Goal: Task Accomplishment & Management: Complete application form

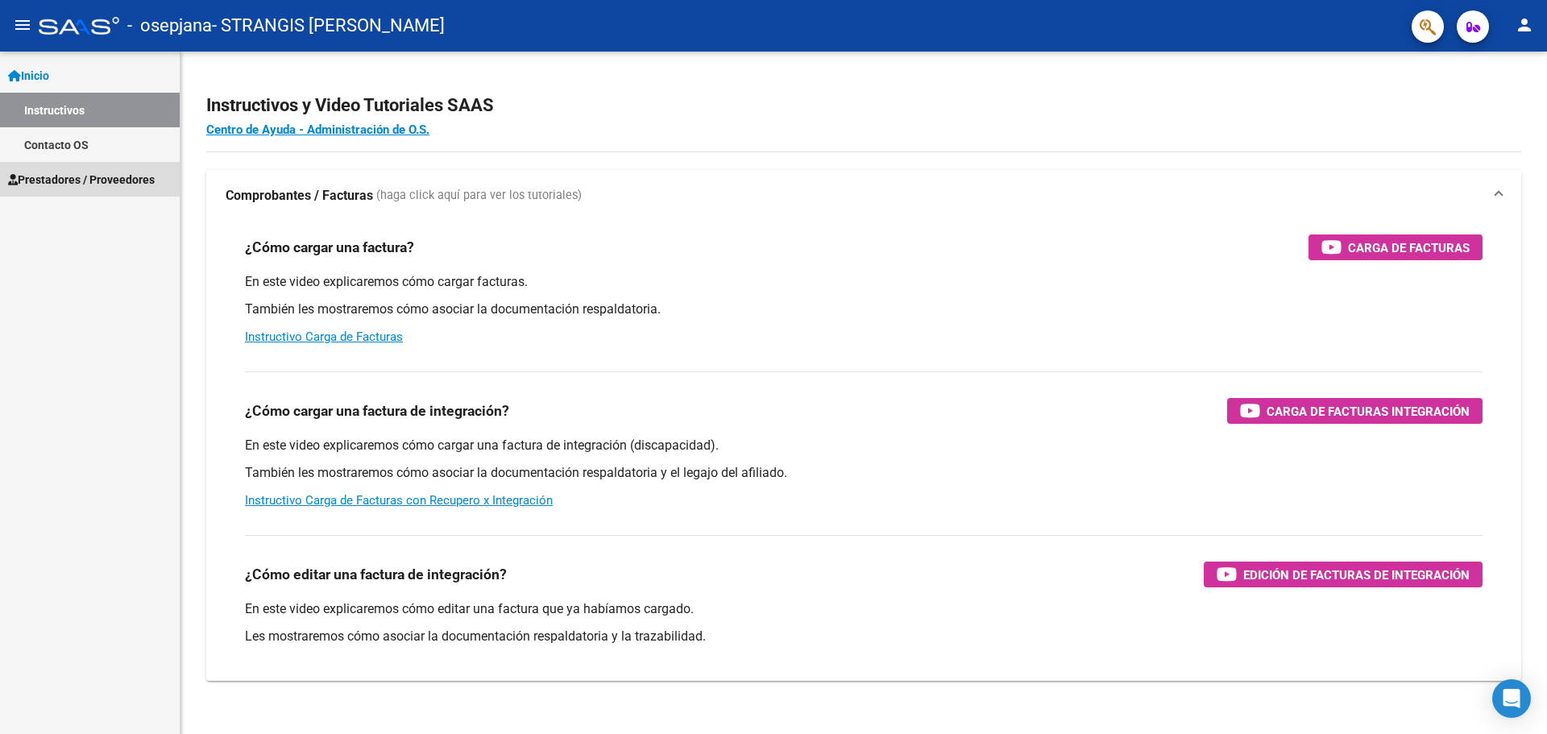
click at [83, 176] on span "Prestadores / Proveedores" at bounding box center [81, 180] width 147 height 18
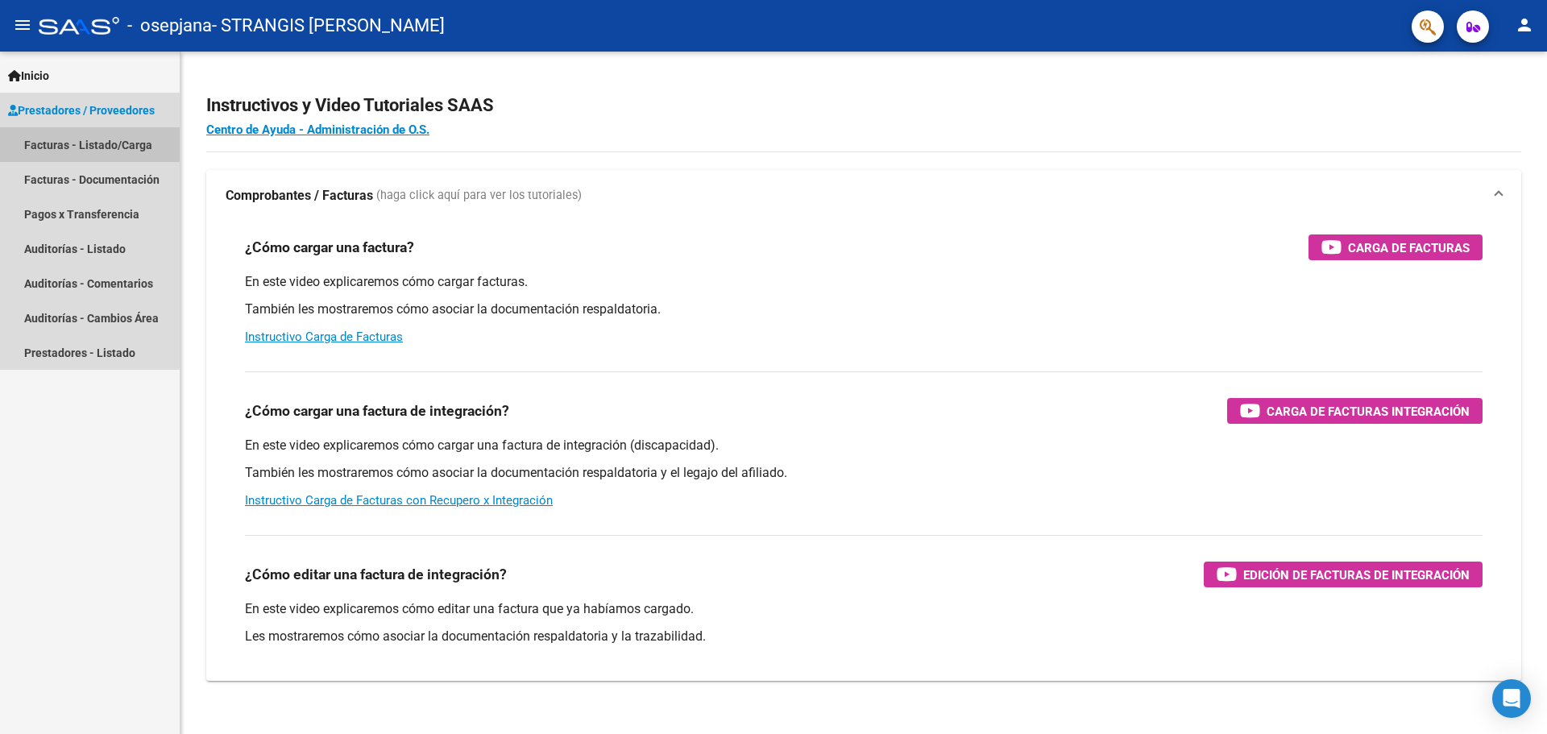
click at [64, 142] on link "Facturas - Listado/Carga" at bounding box center [90, 144] width 180 height 35
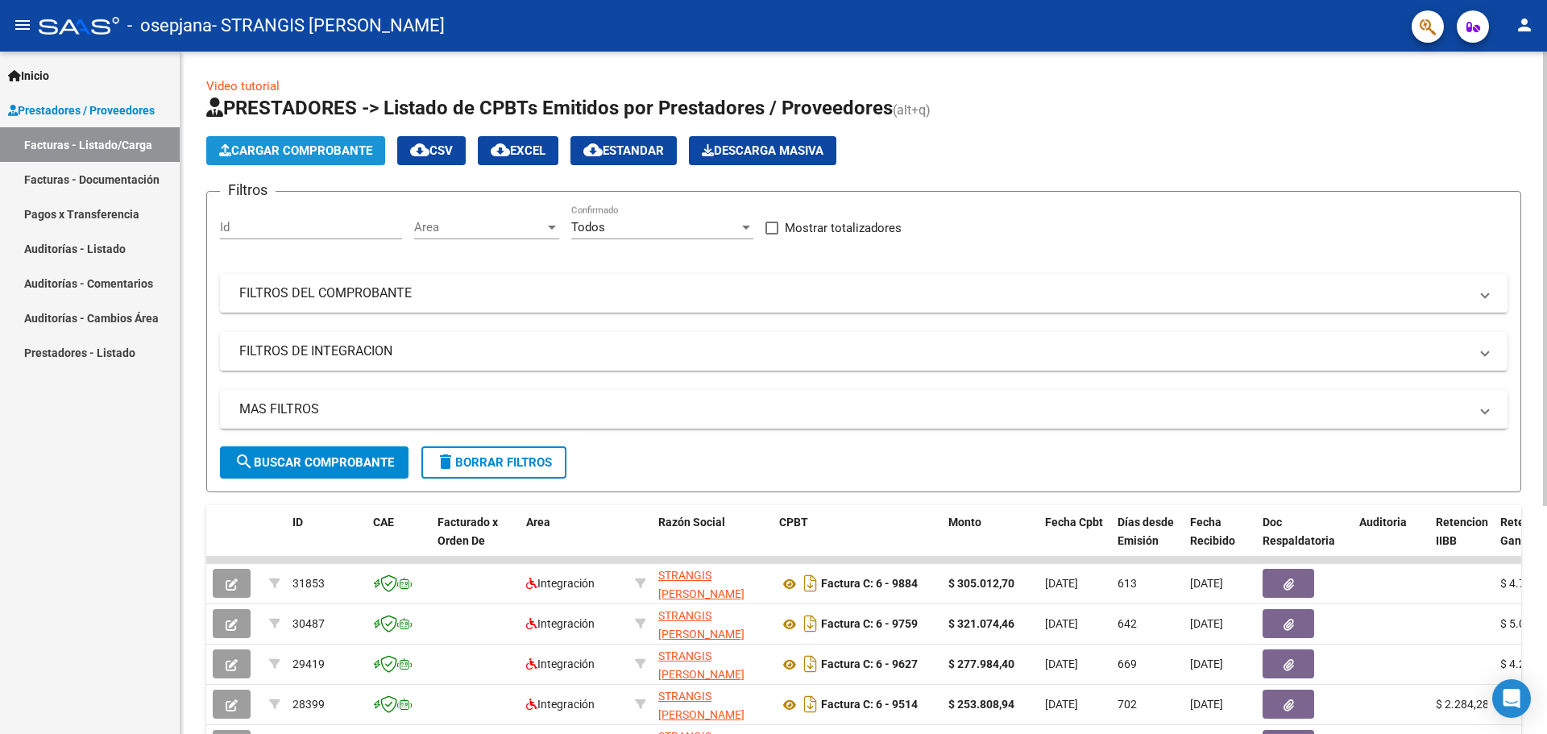
click at [251, 148] on span "Cargar Comprobante" at bounding box center [295, 150] width 153 height 15
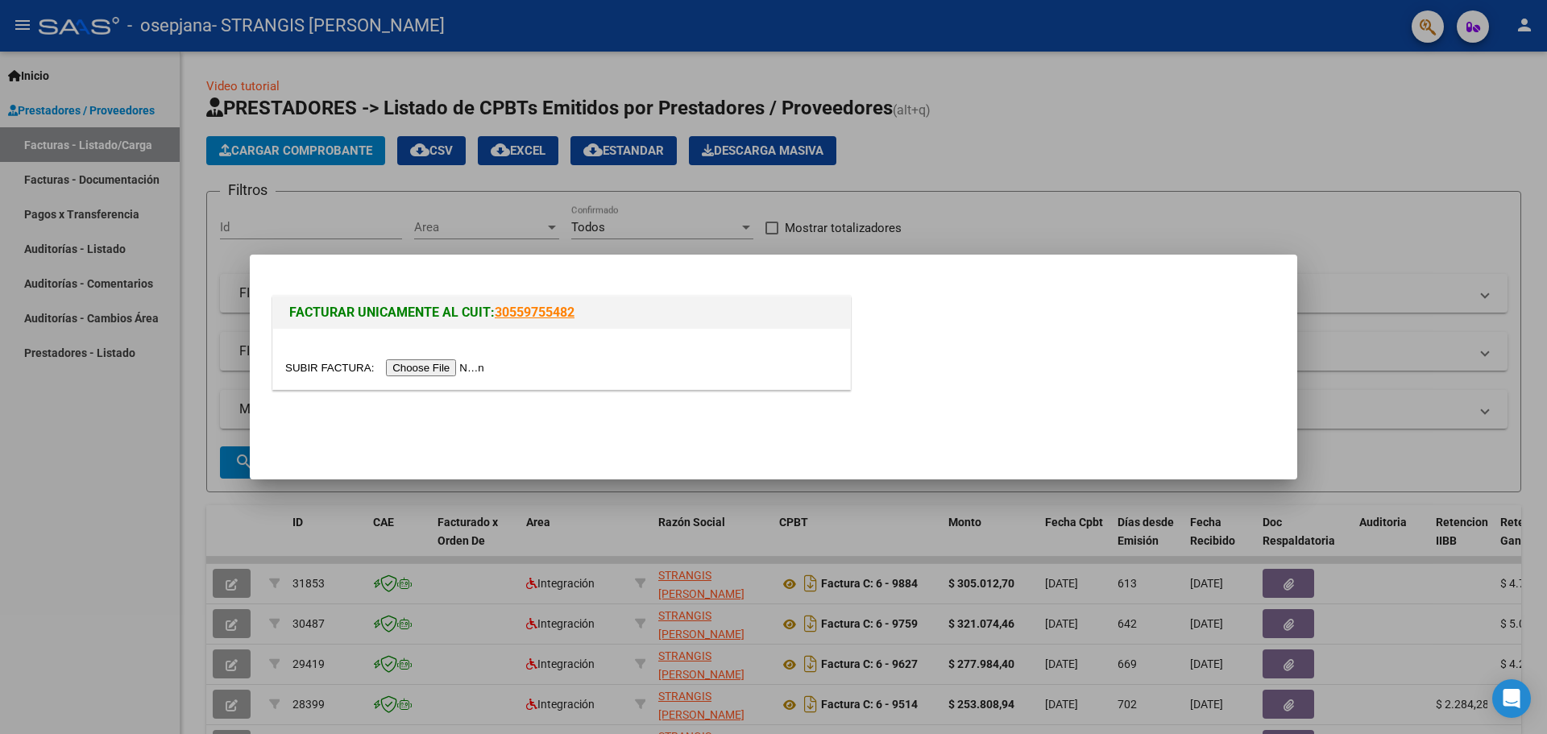
click at [446, 364] on input "file" at bounding box center [387, 367] width 204 height 17
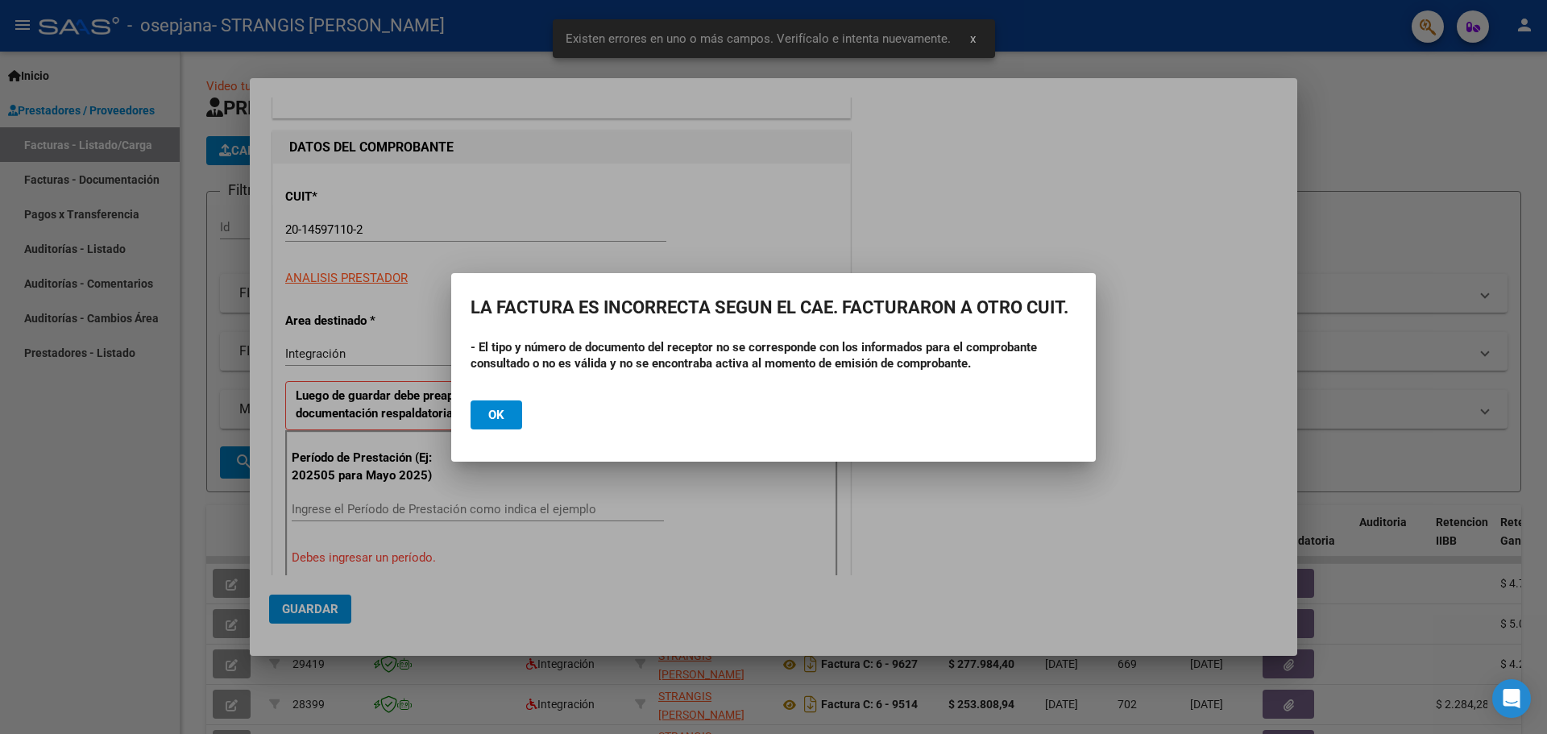
scroll to position [131, 0]
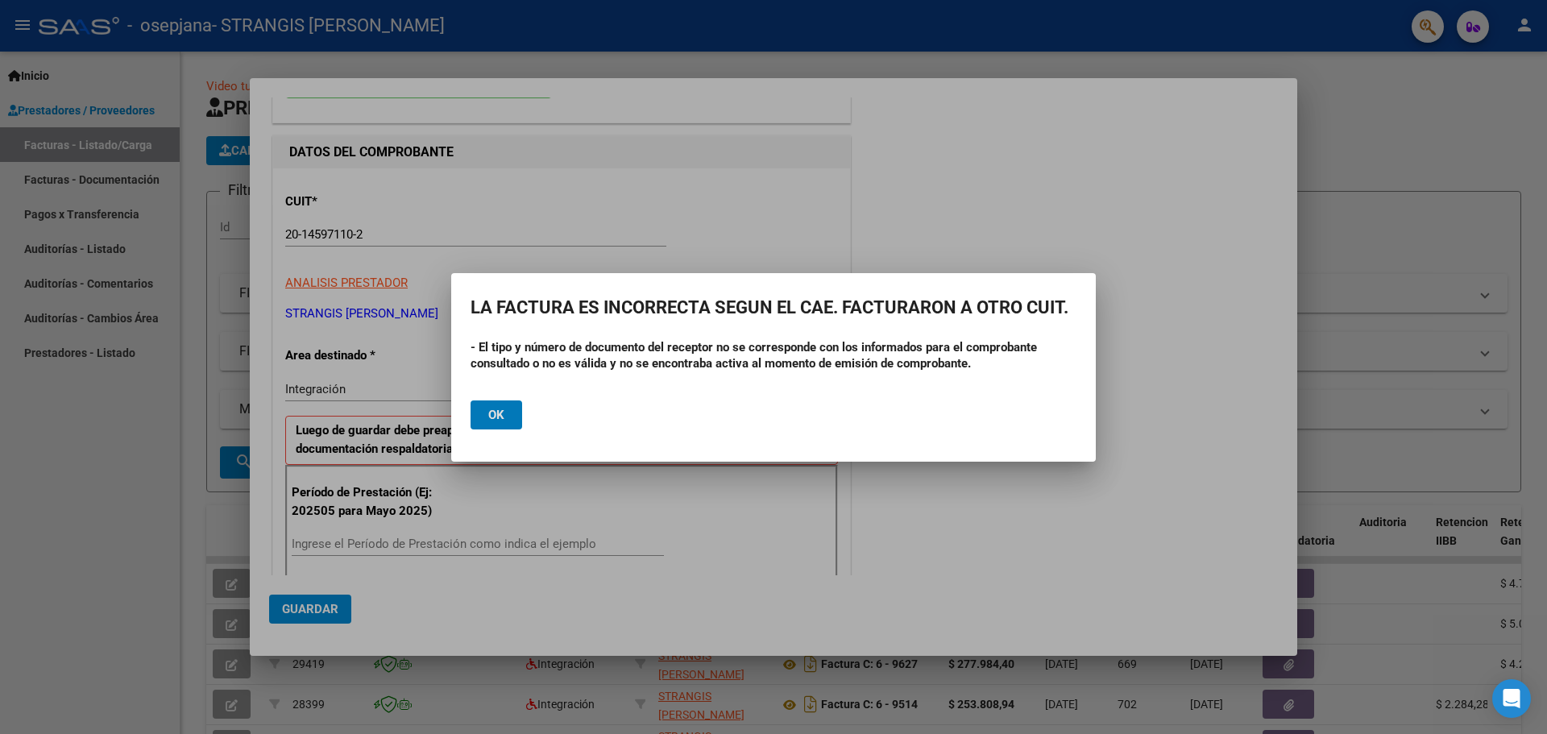
click at [512, 413] on button "Ok" at bounding box center [497, 414] width 52 height 29
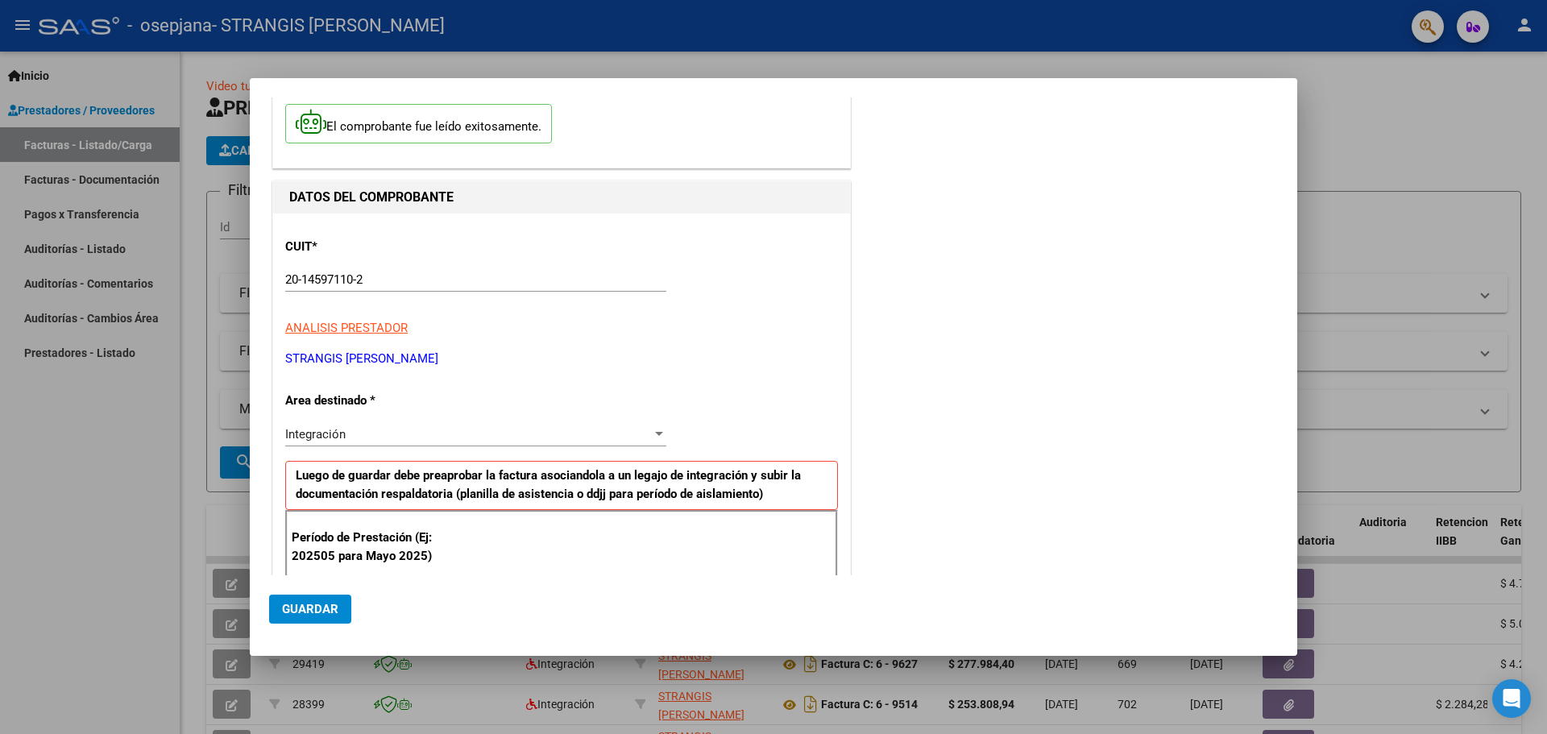
scroll to position [0, 0]
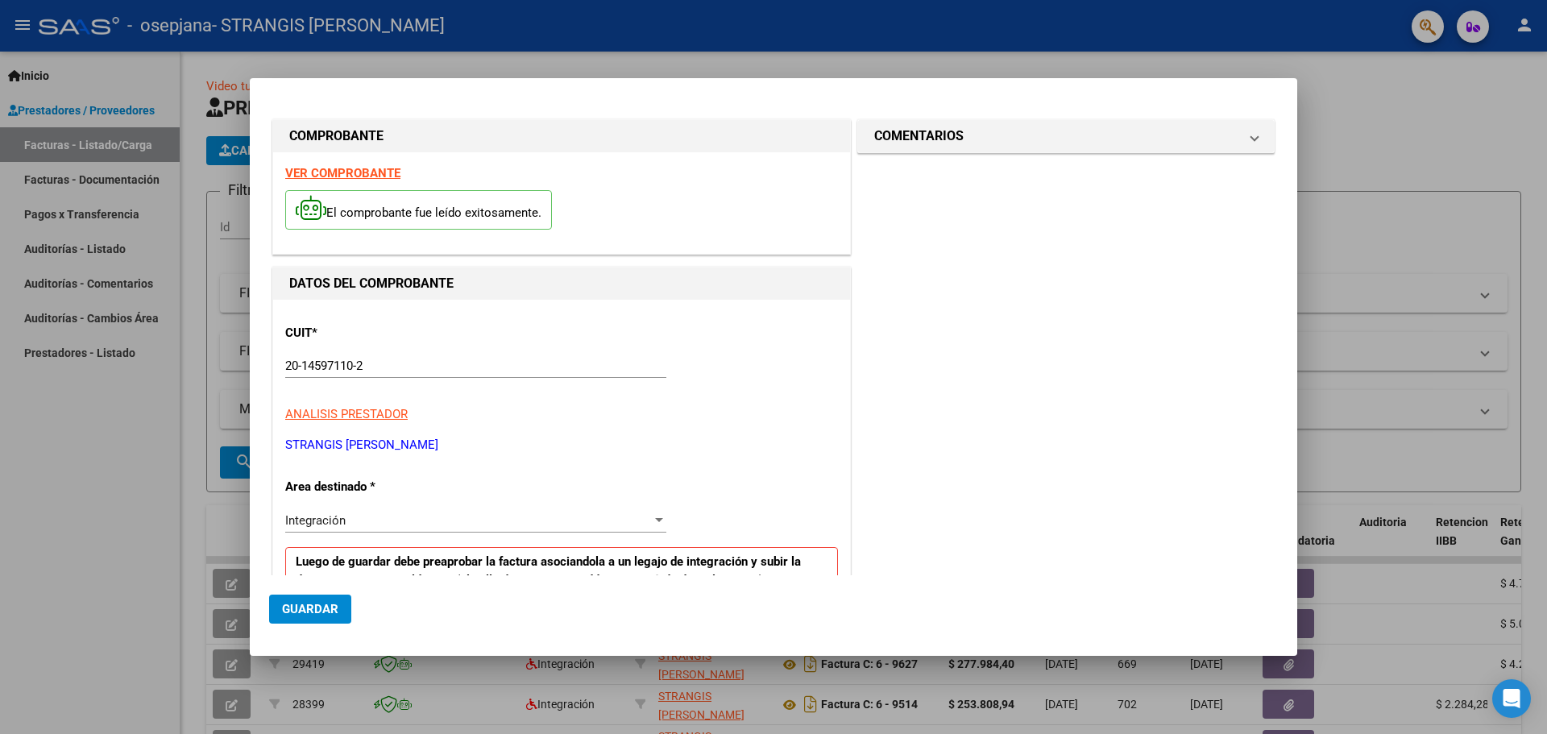
click at [1383, 91] on div at bounding box center [773, 367] width 1547 height 734
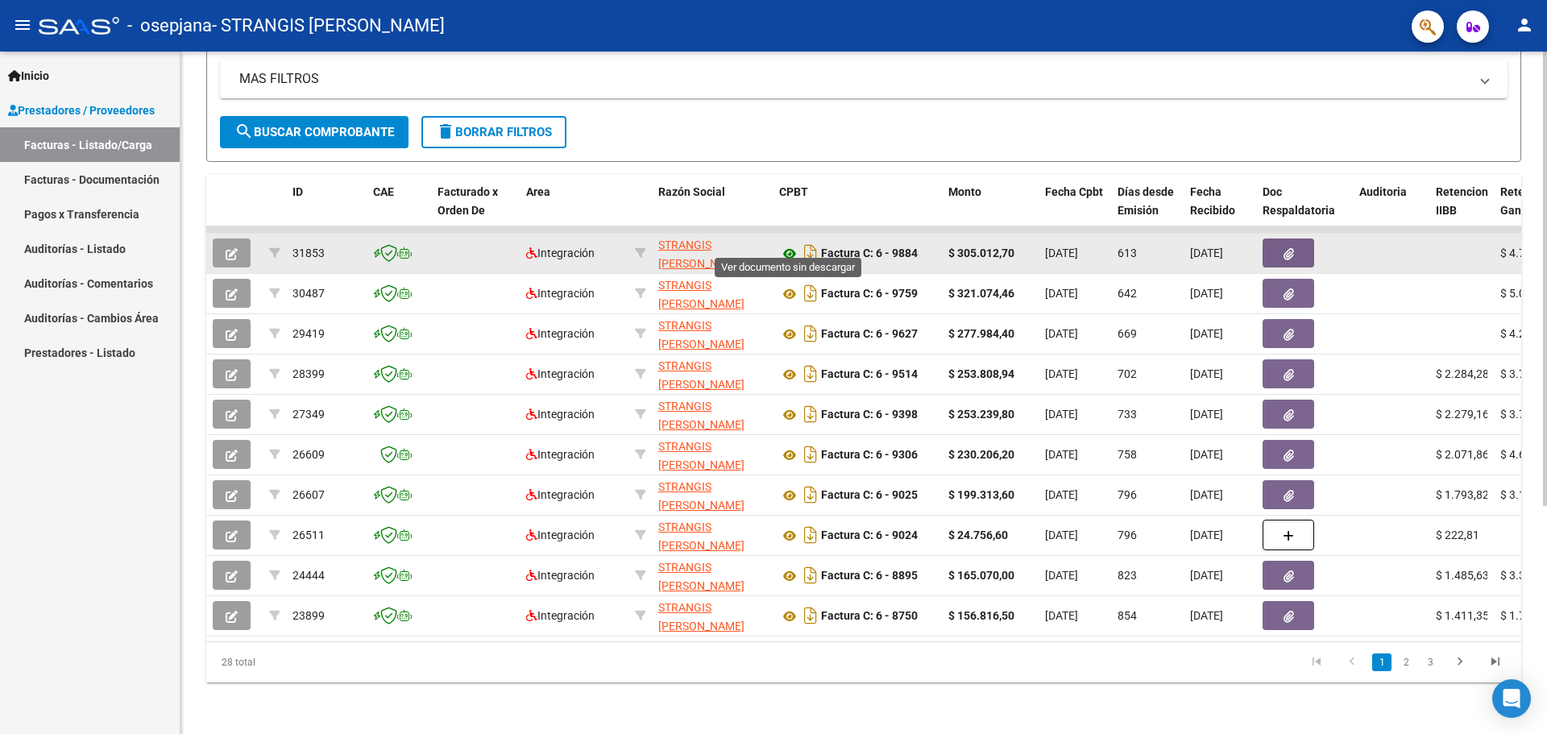
click at [788, 244] on icon at bounding box center [789, 253] width 21 height 19
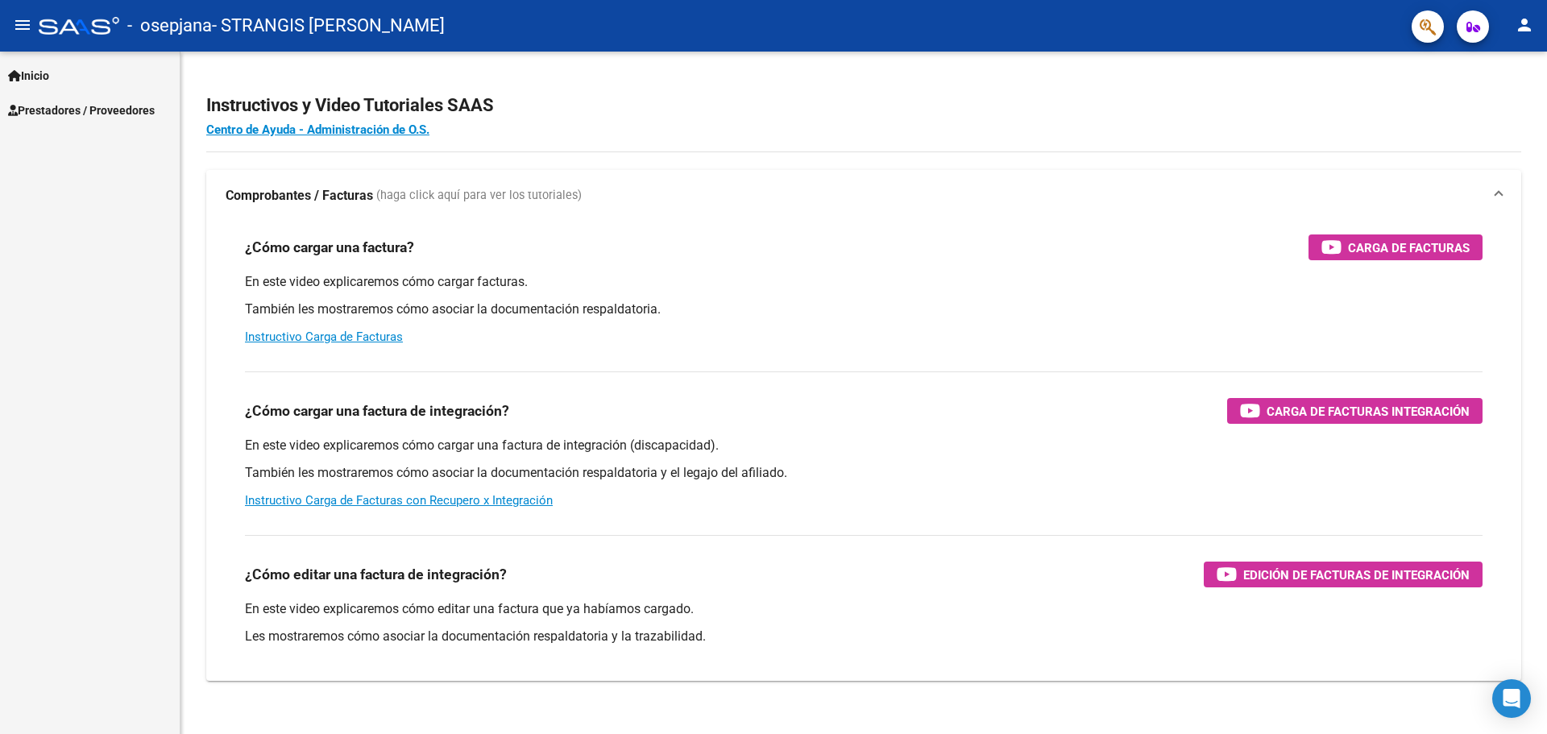
click at [1519, 29] on mat-icon "person" at bounding box center [1524, 24] width 19 height 19
click at [1514, 98] on button "exit_to_app Salir" at bounding box center [1491, 106] width 98 height 39
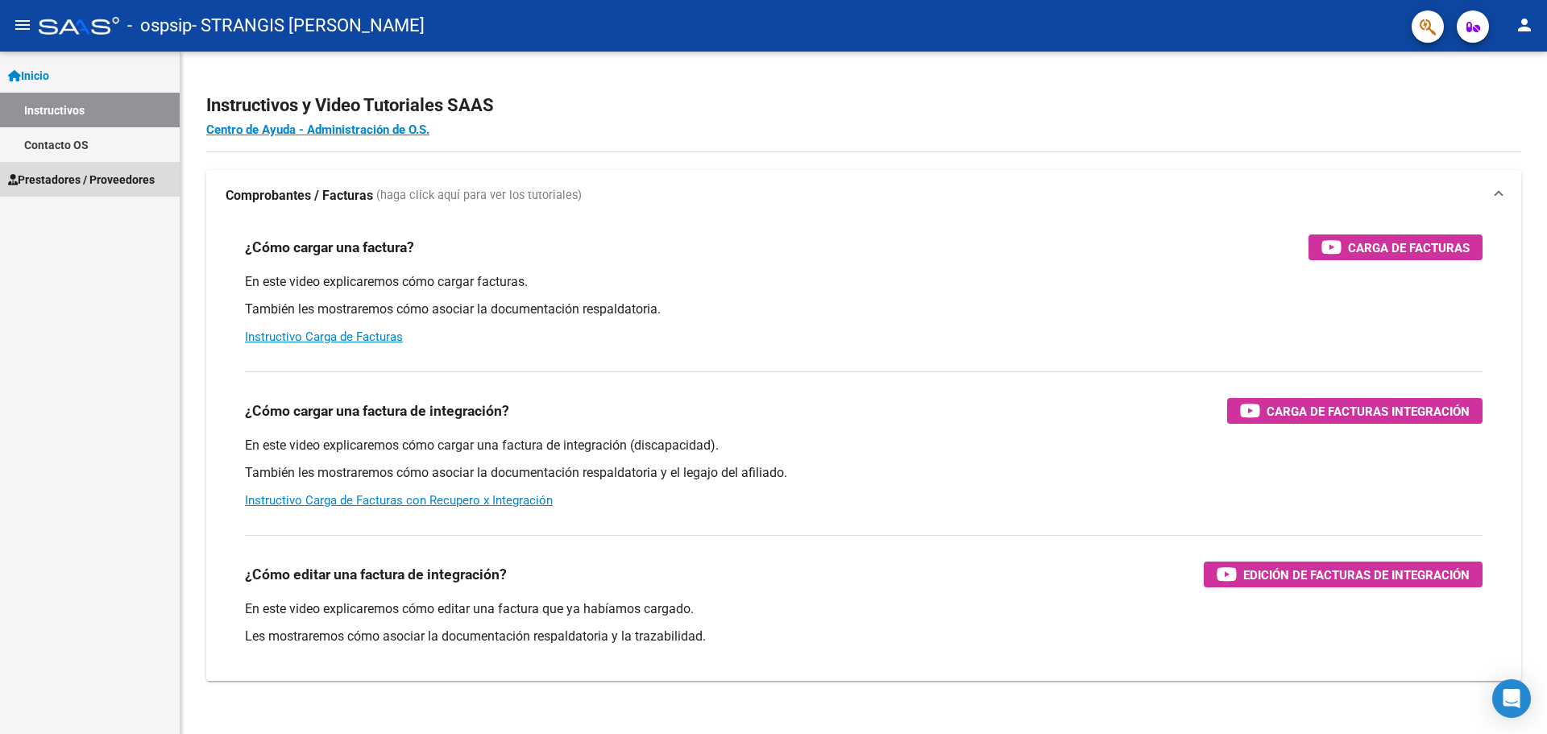
click at [47, 187] on span "Prestadores / Proveedores" at bounding box center [81, 180] width 147 height 18
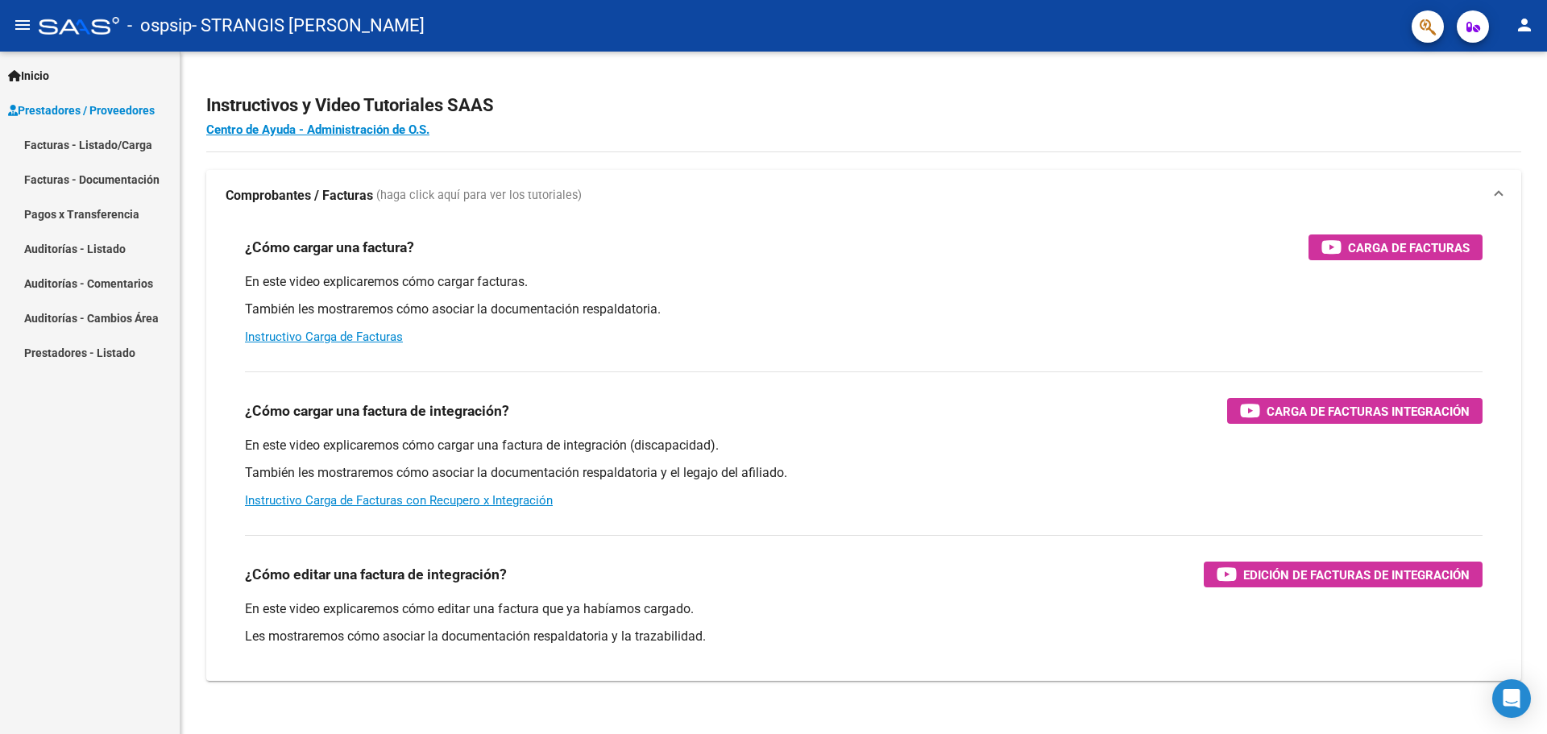
click at [131, 142] on link "Facturas - Listado/Carga" at bounding box center [90, 144] width 180 height 35
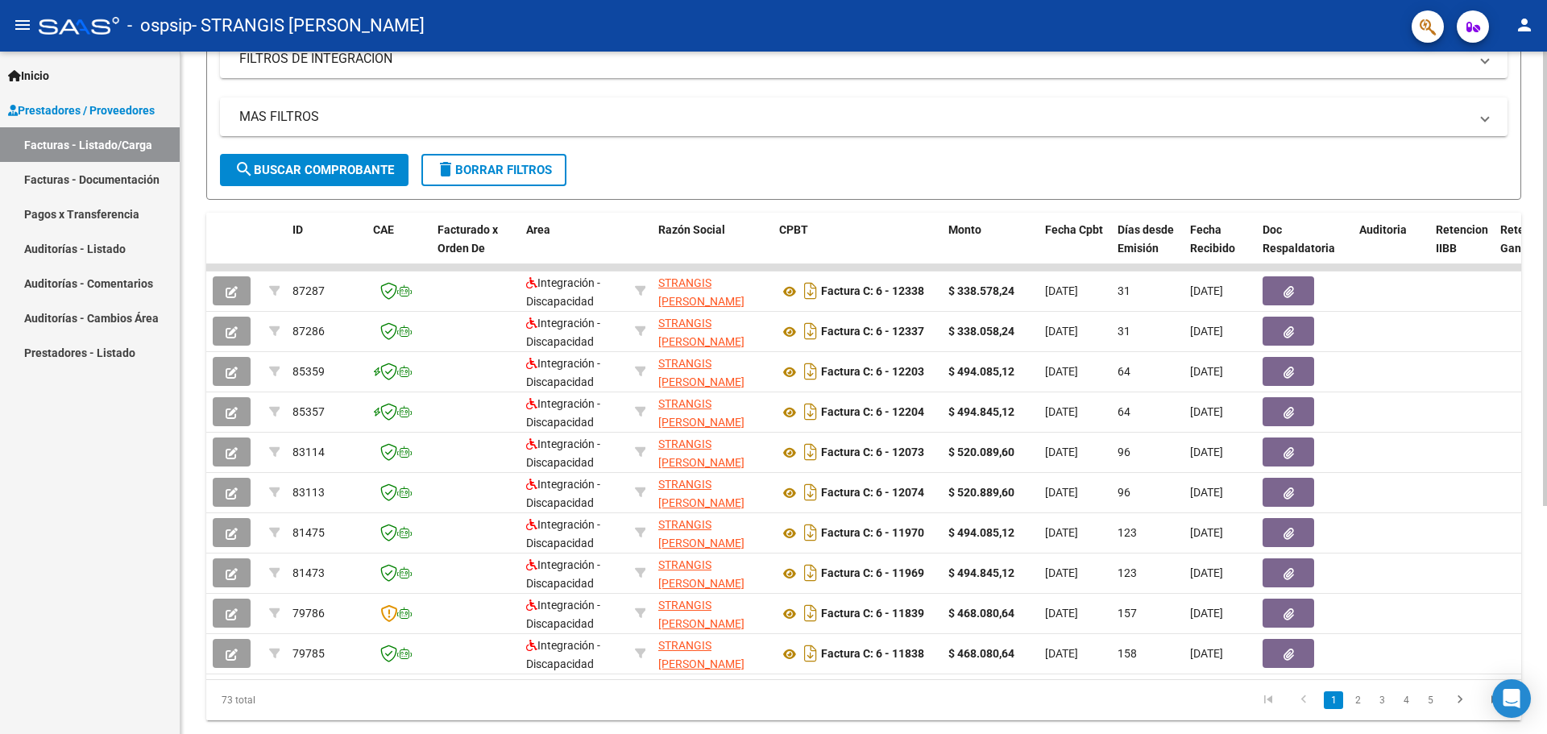
scroll to position [322, 0]
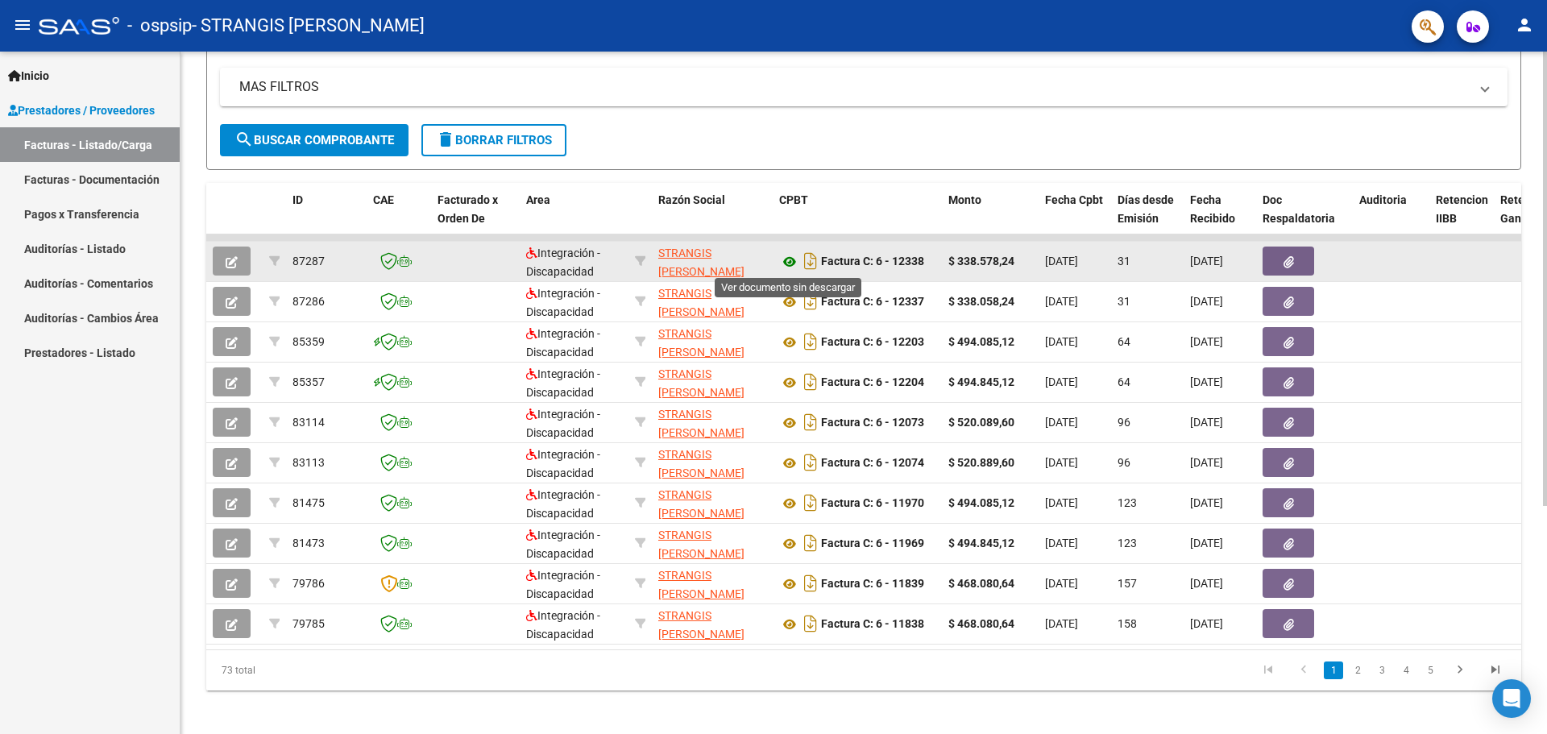
click at [786, 264] on icon at bounding box center [789, 261] width 21 height 19
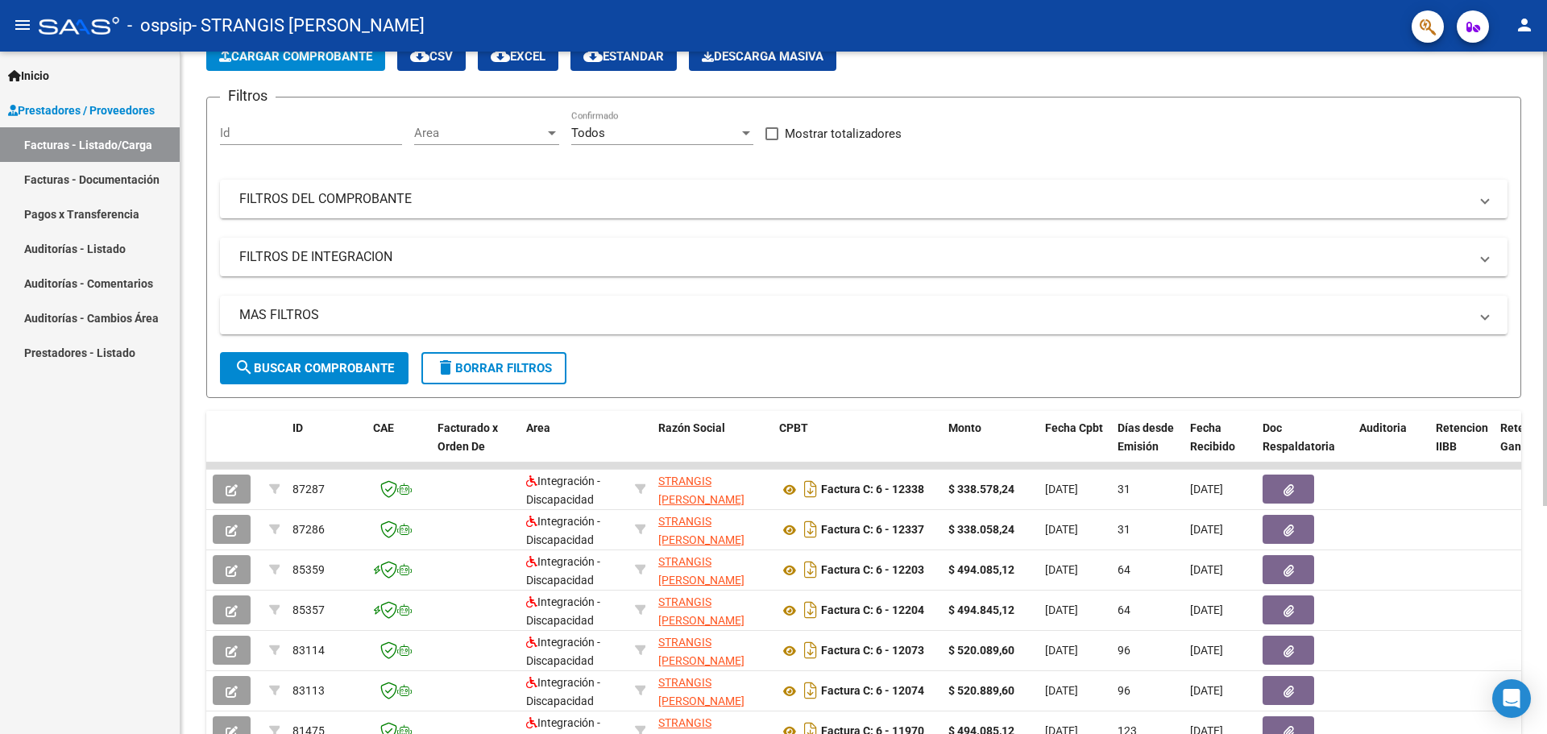
scroll to position [0, 0]
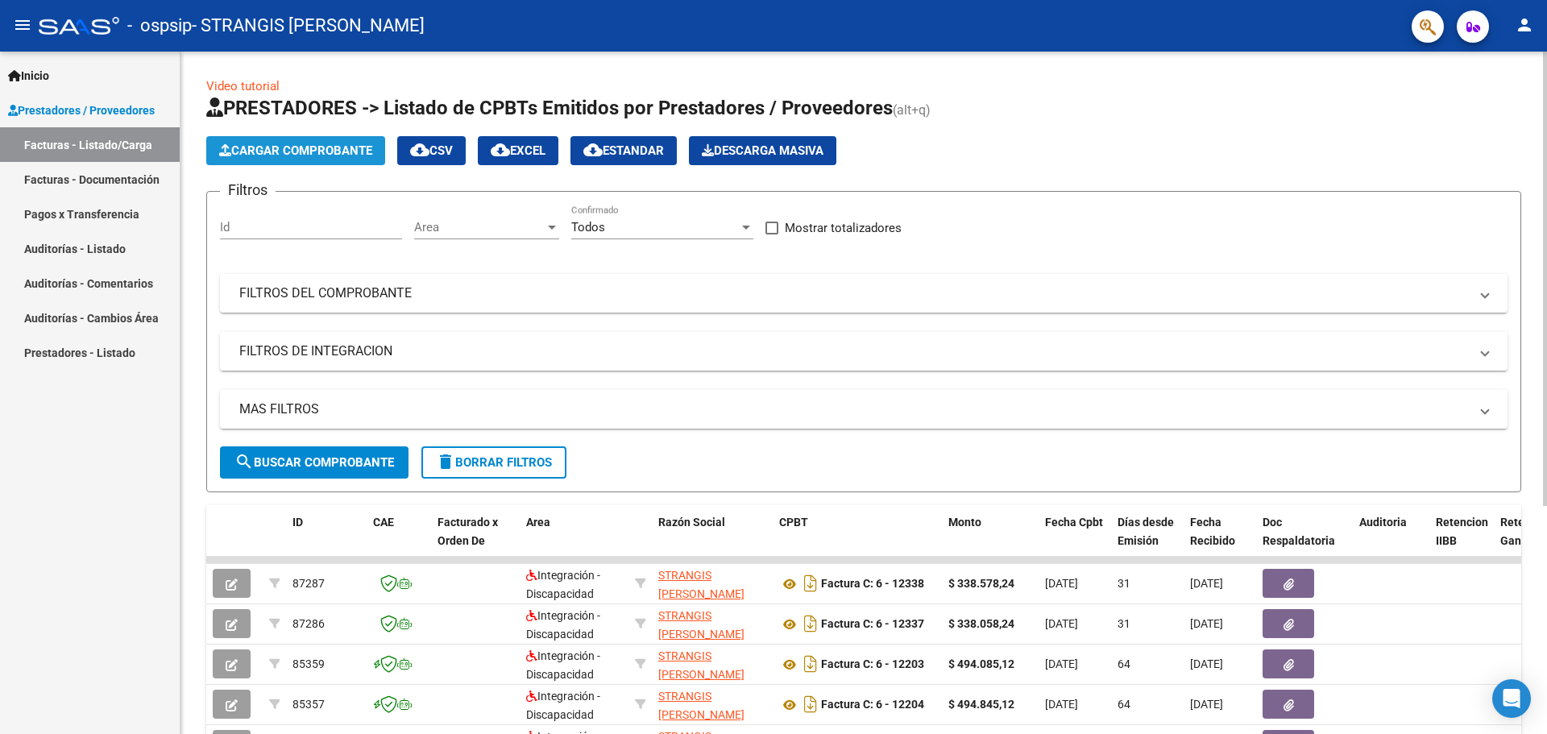
click at [298, 155] on span "Cargar Comprobante" at bounding box center [295, 150] width 153 height 15
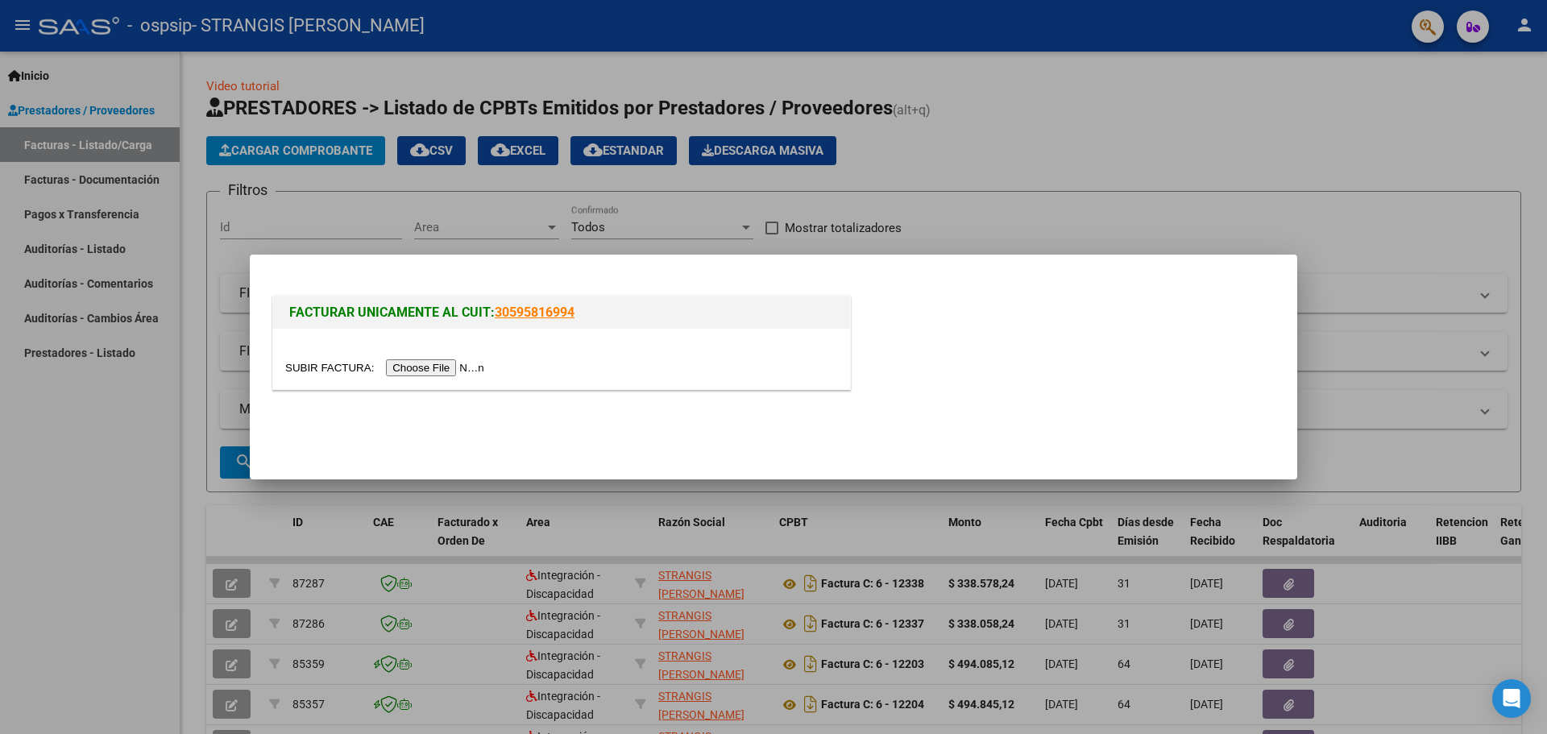
click at [437, 371] on input "file" at bounding box center [387, 367] width 204 height 17
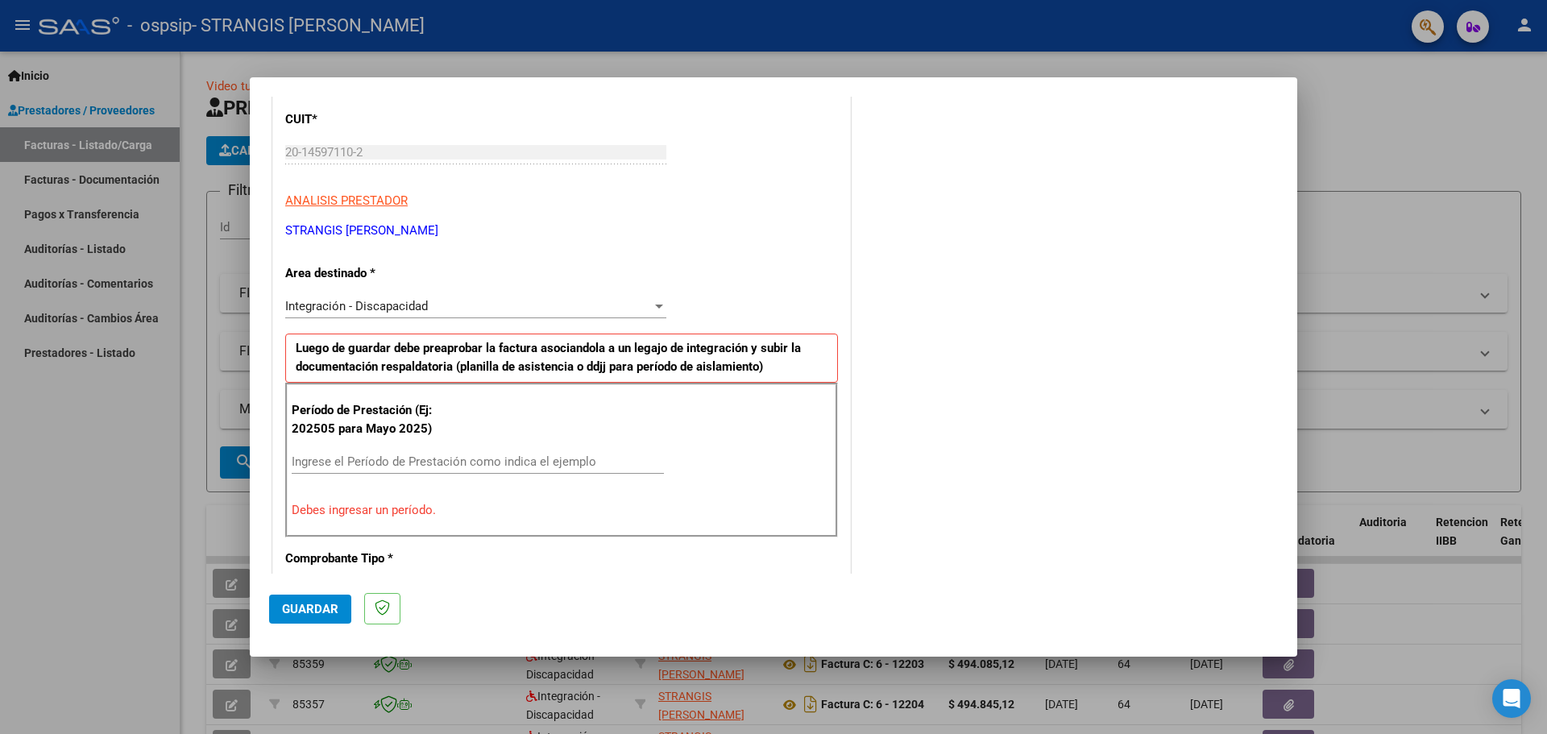
scroll to position [242, 0]
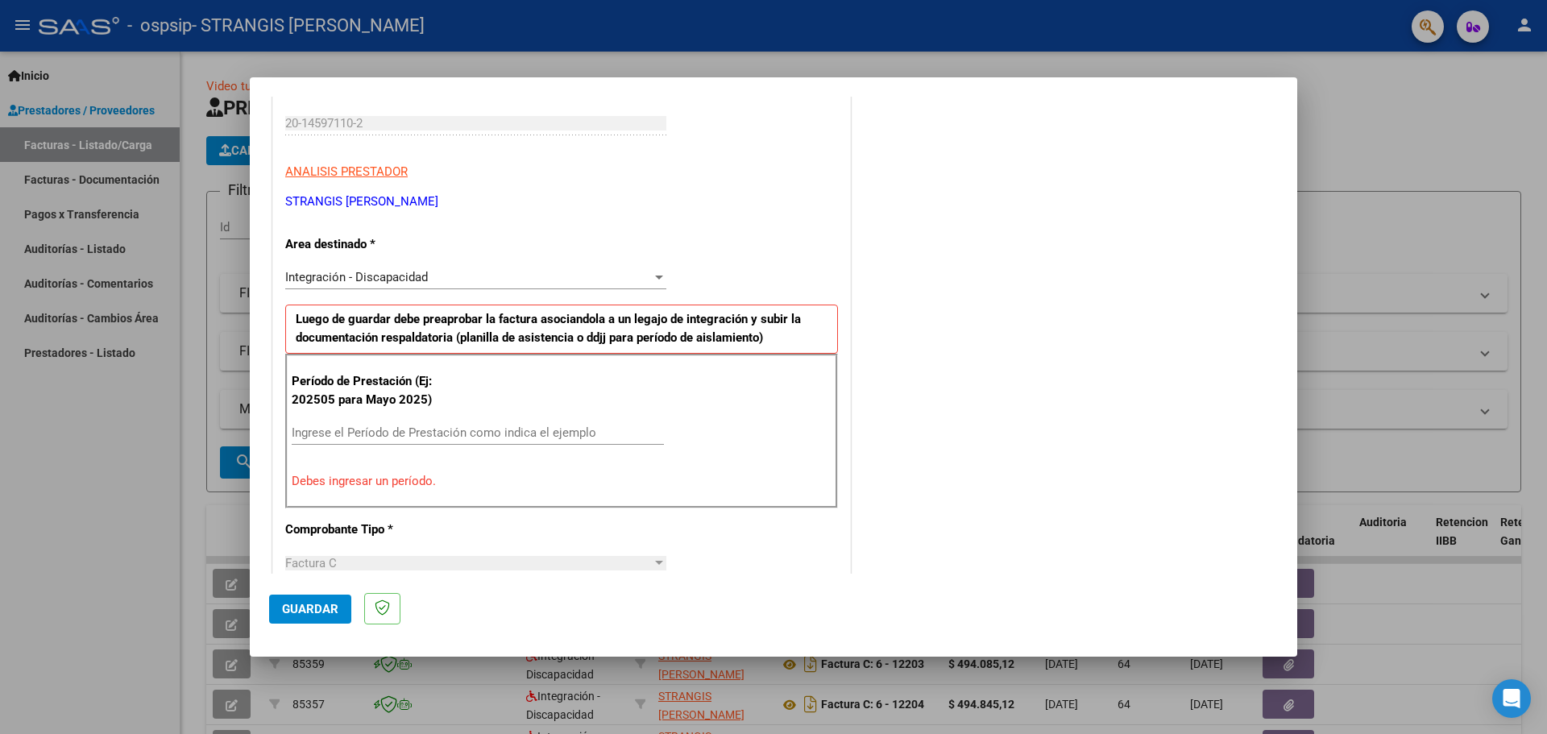
click at [646, 281] on div "Integración - Discapacidad" at bounding box center [468, 277] width 367 height 15
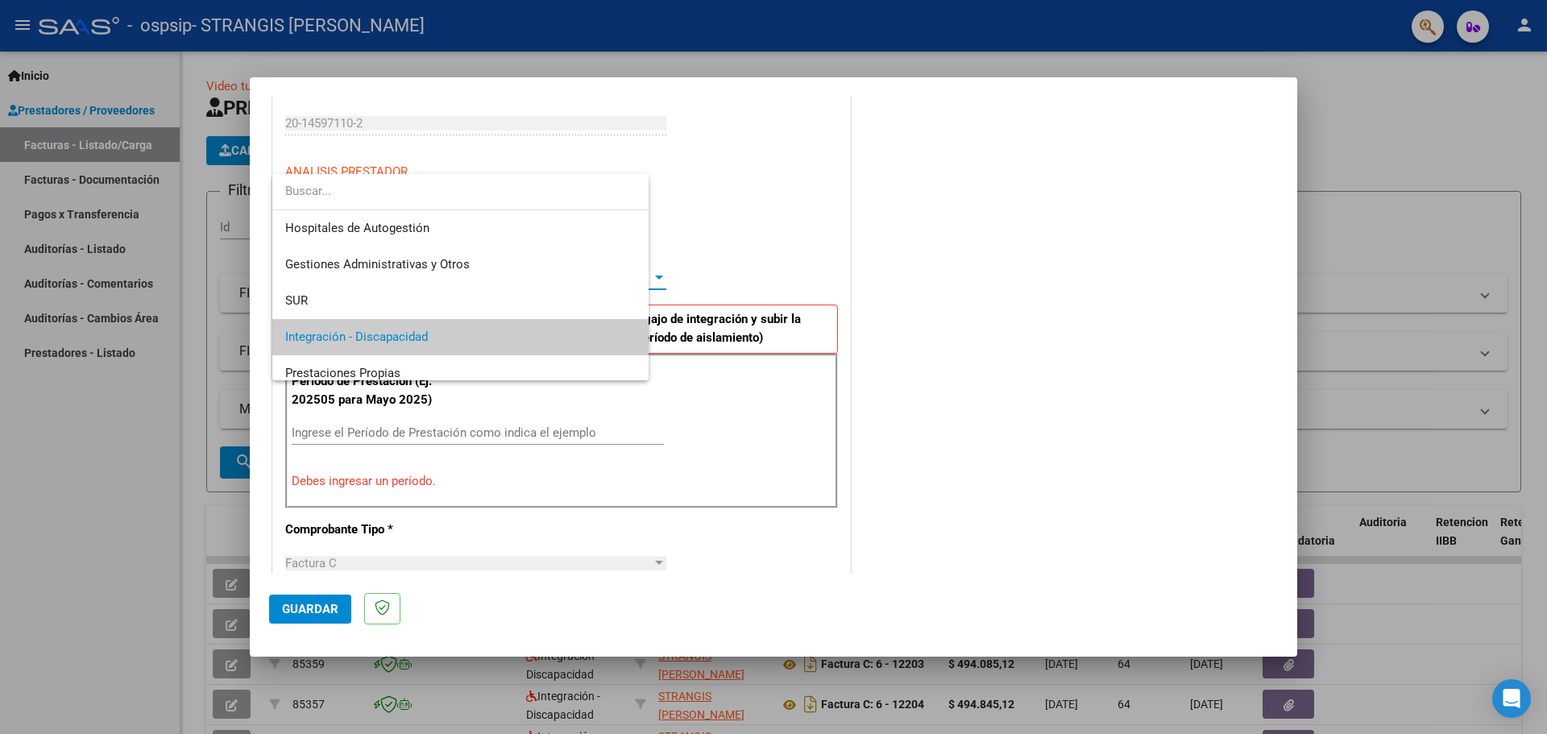
scroll to position [60, 0]
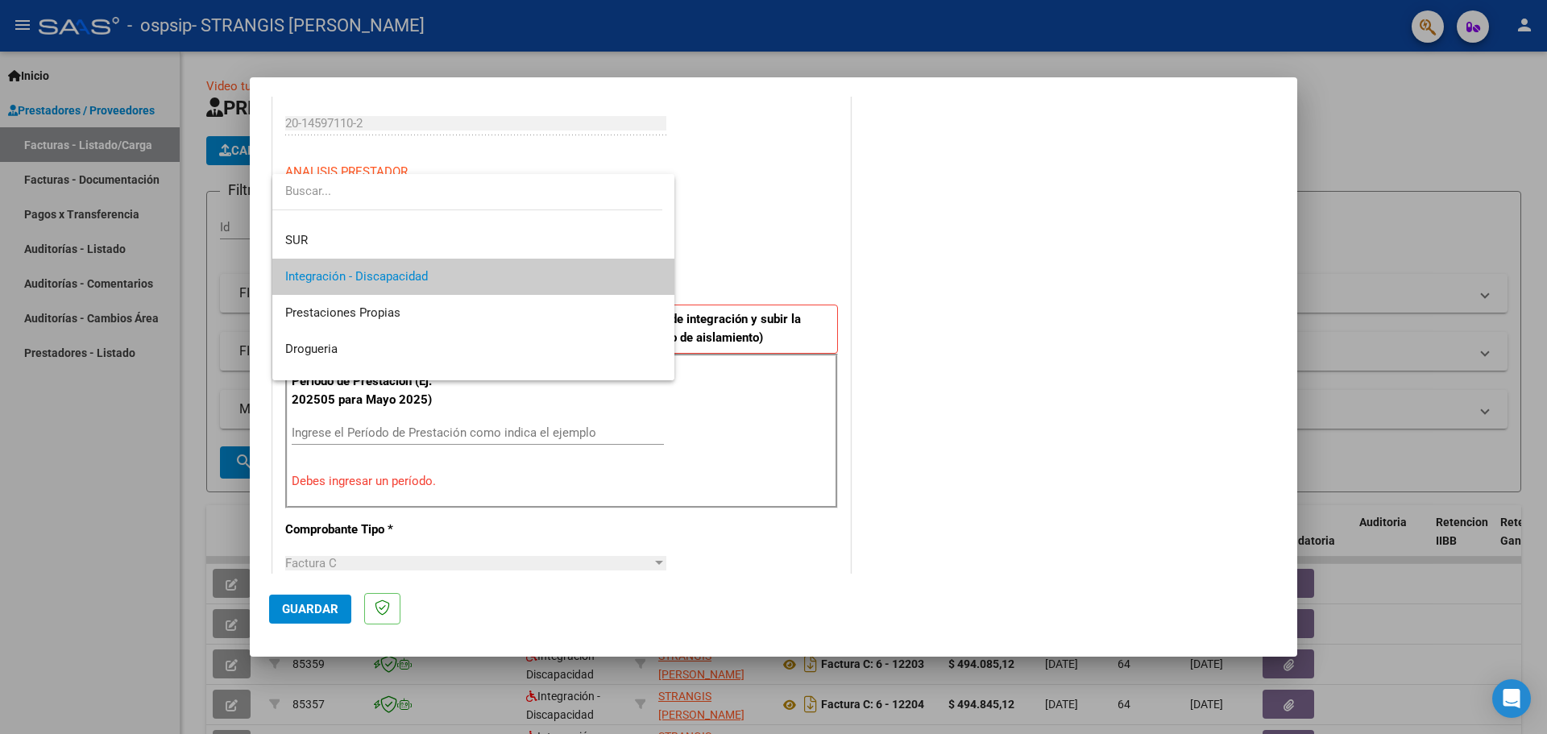
click at [873, 240] on div at bounding box center [773, 367] width 1547 height 734
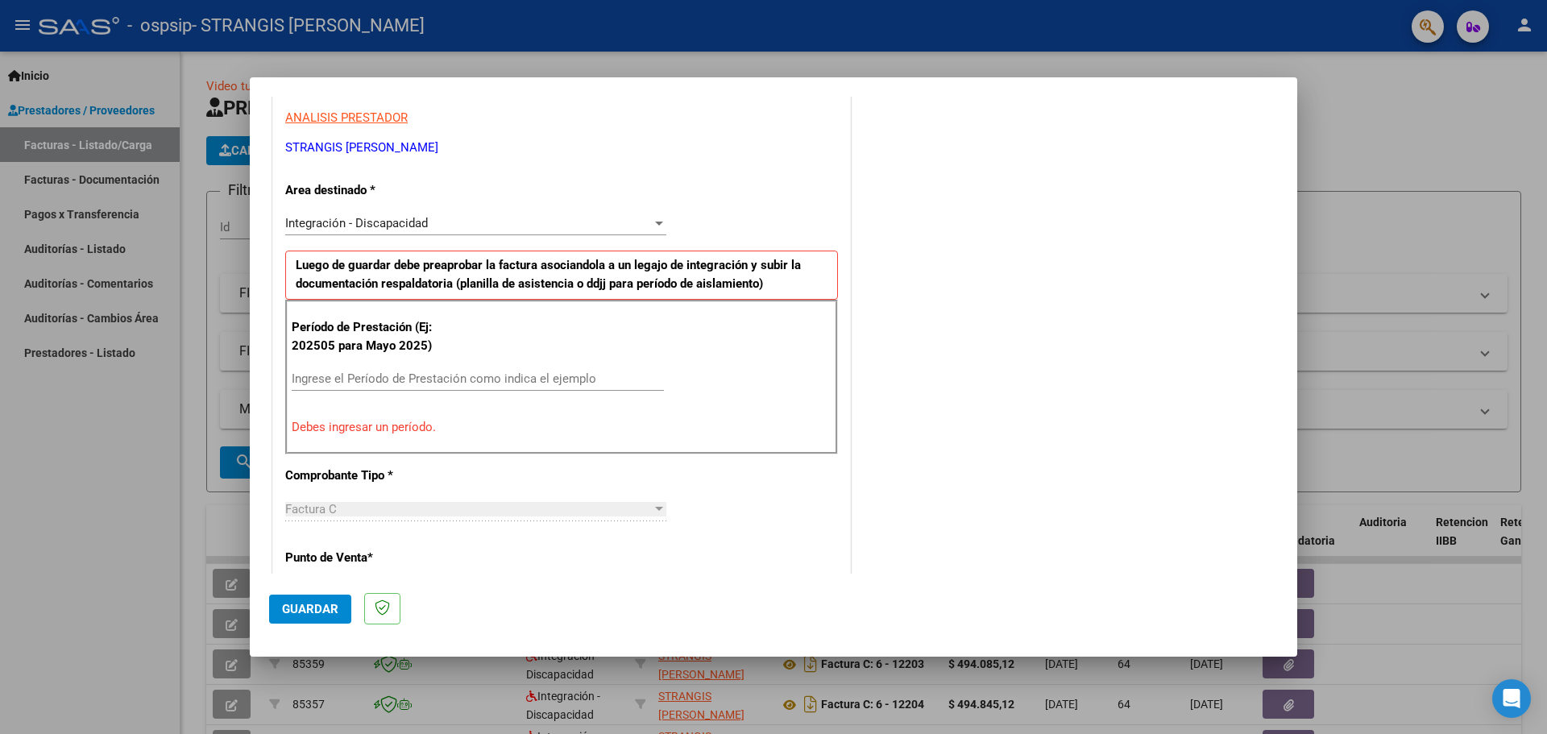
scroll to position [322, 0]
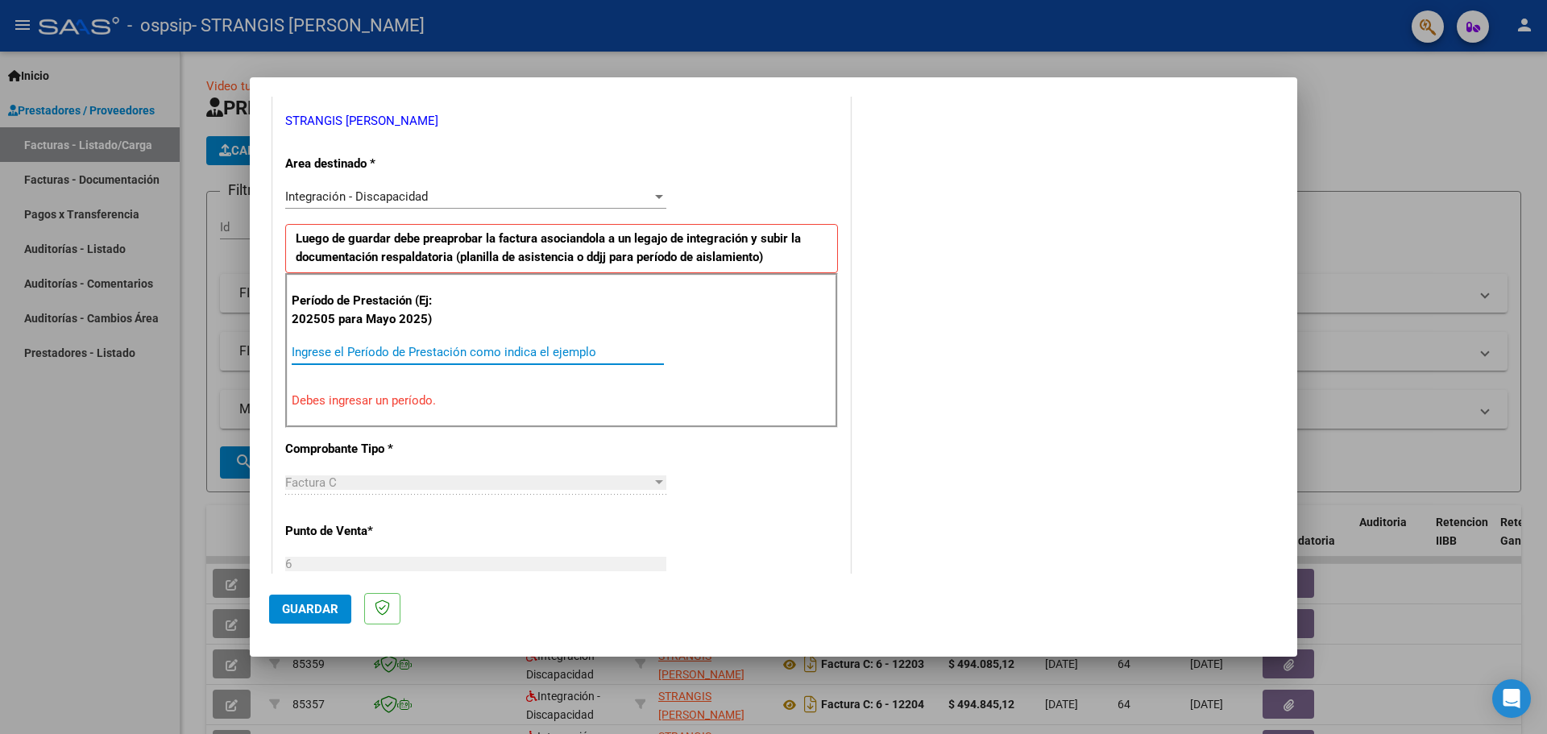
click at [495, 351] on input "Ingrese el Período de Prestación como indica el ejemplo" at bounding box center [478, 352] width 372 height 15
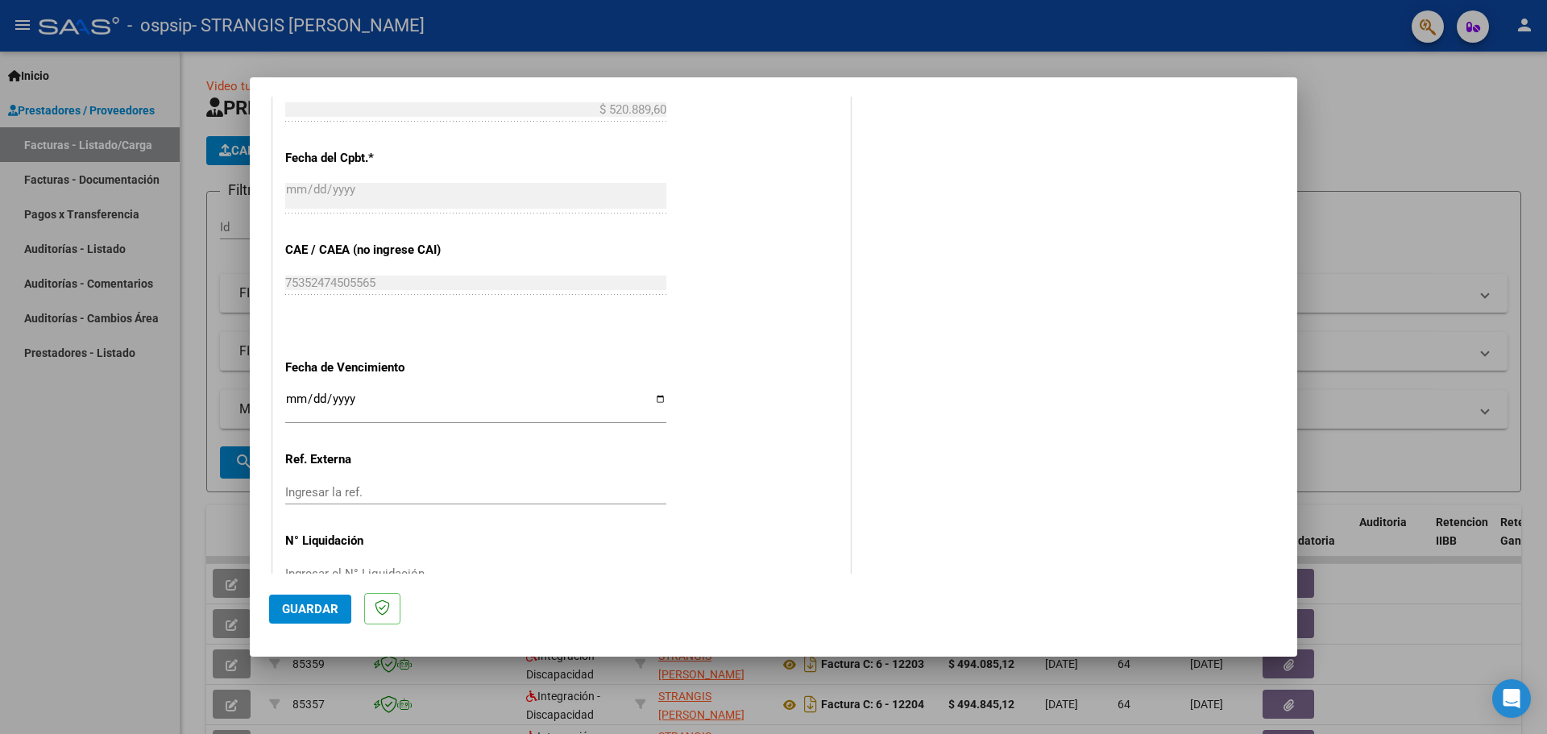
scroll to position [941, 0]
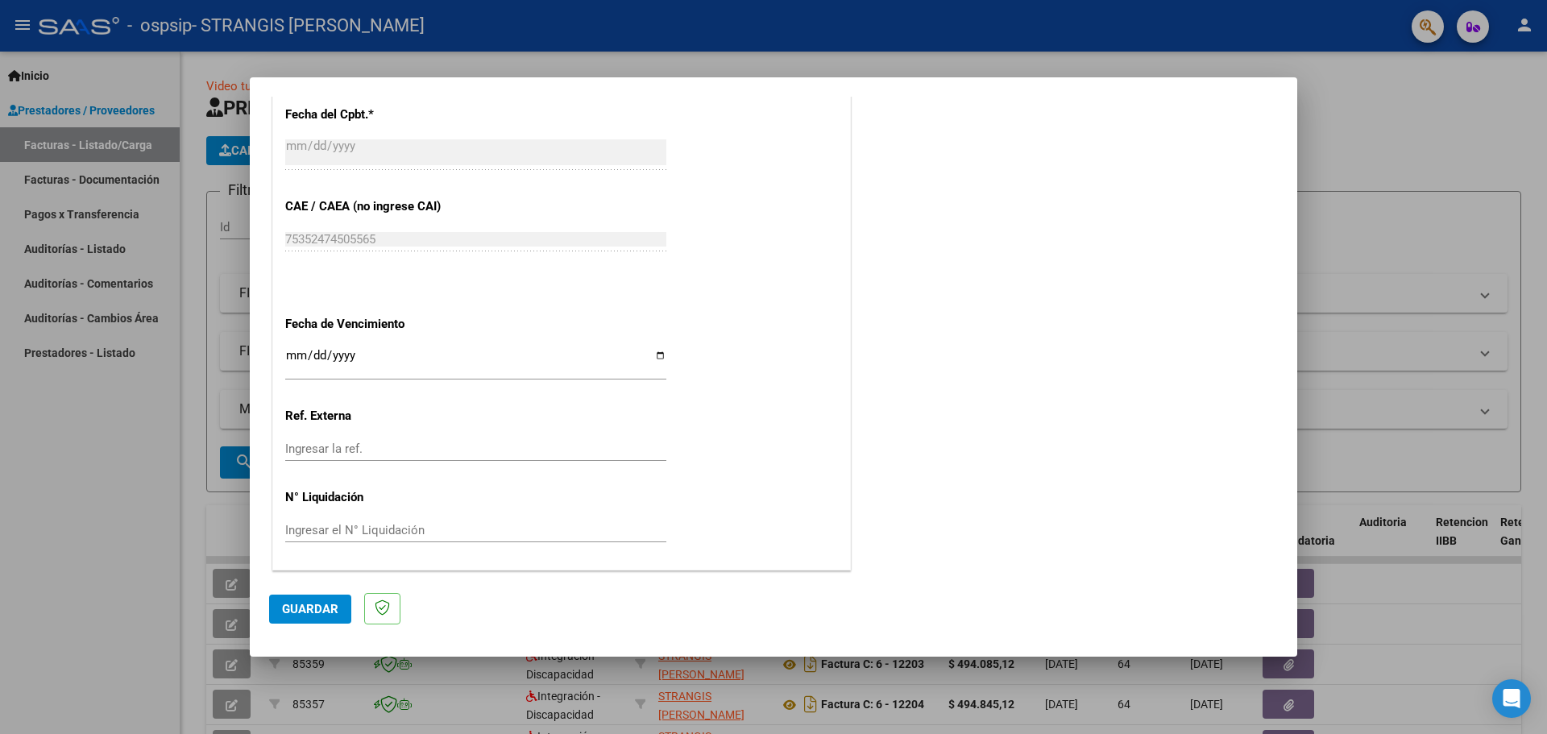
type input "202508"
click at [646, 359] on input "Ingresar la fecha" at bounding box center [475, 362] width 381 height 26
click at [652, 357] on input "Ingresar la fecha" at bounding box center [475, 362] width 381 height 26
type input "[DATE]"
click at [322, 611] on span "Guardar" at bounding box center [310, 609] width 56 height 15
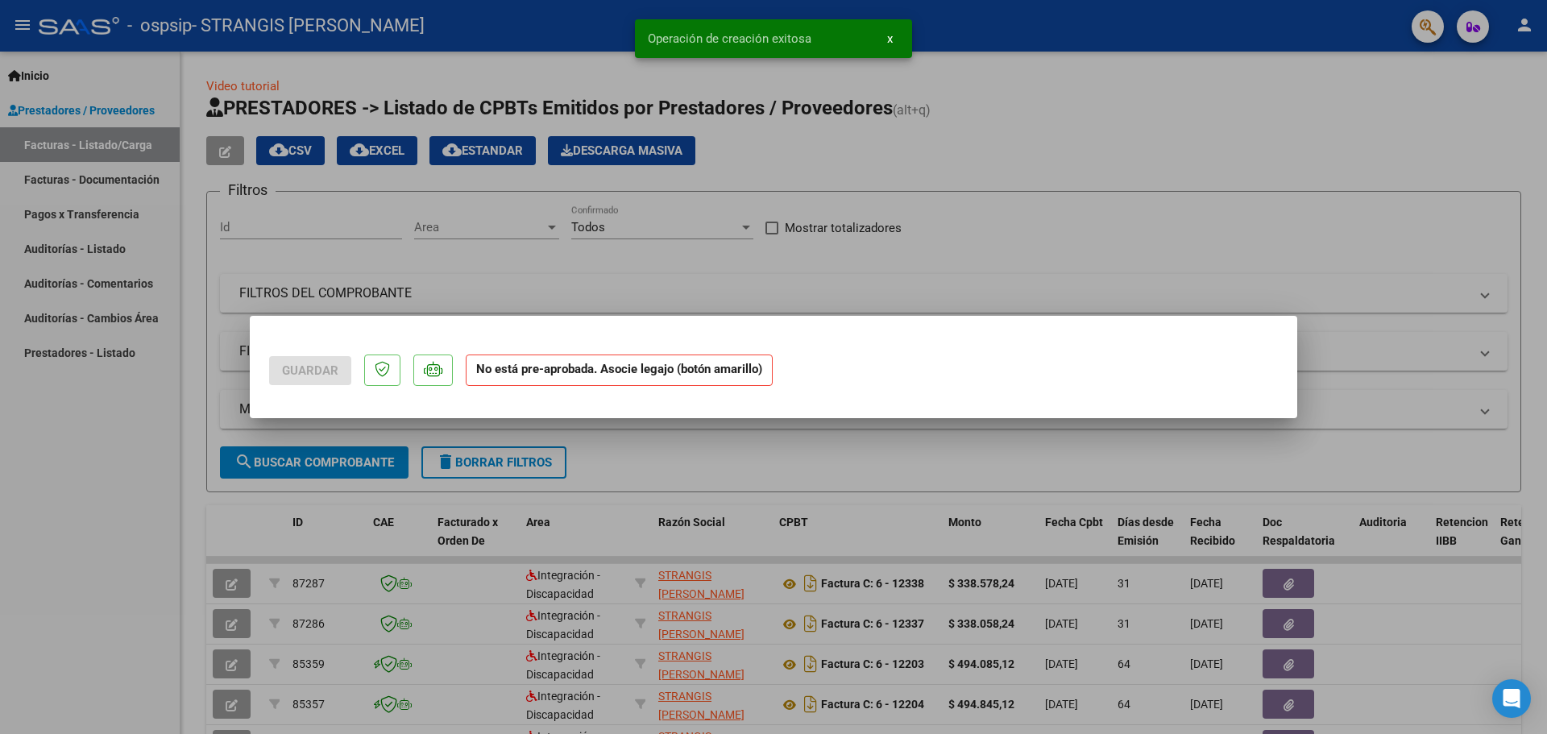
scroll to position [0, 0]
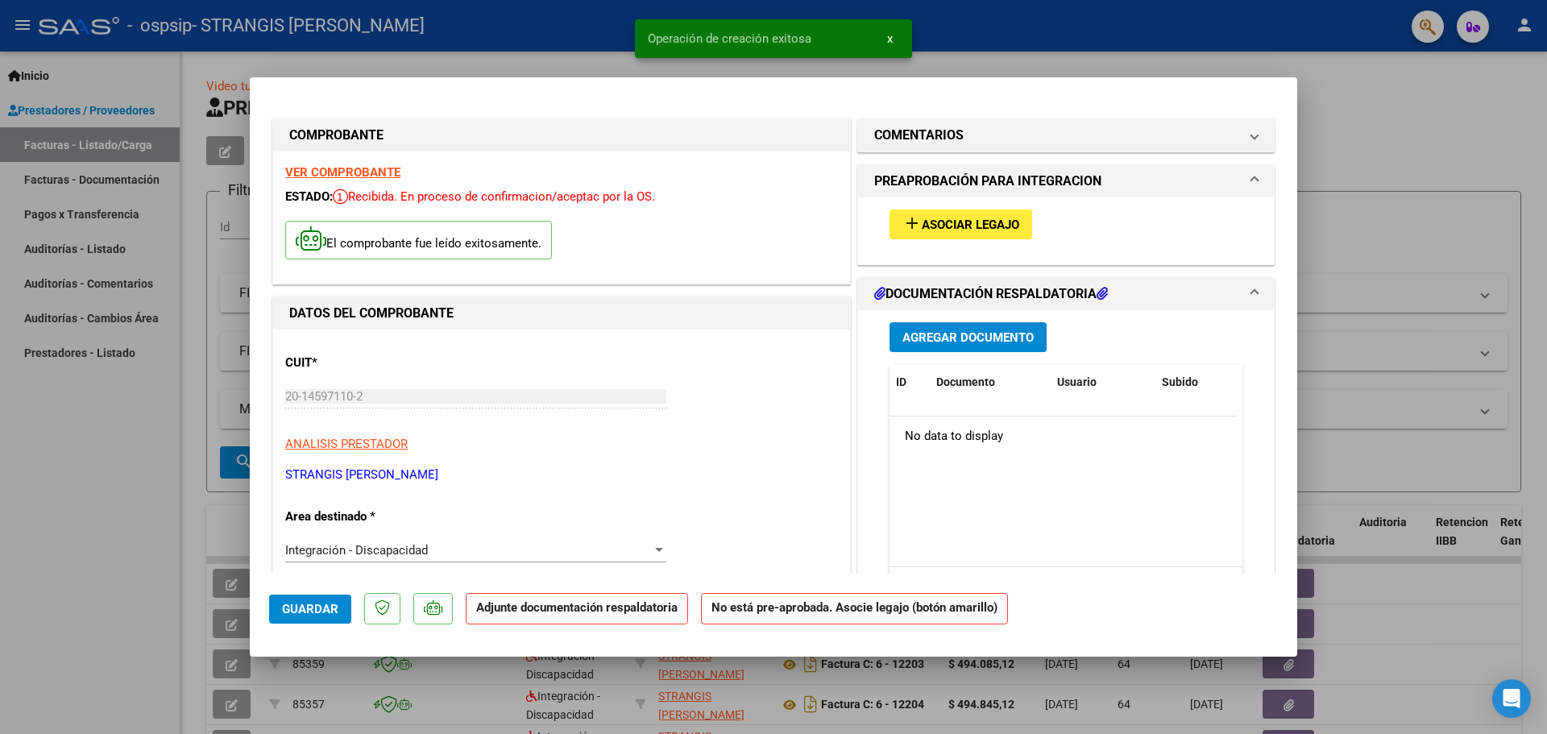
click at [989, 217] on span "add Asociar Legajo" at bounding box center [960, 224] width 117 height 15
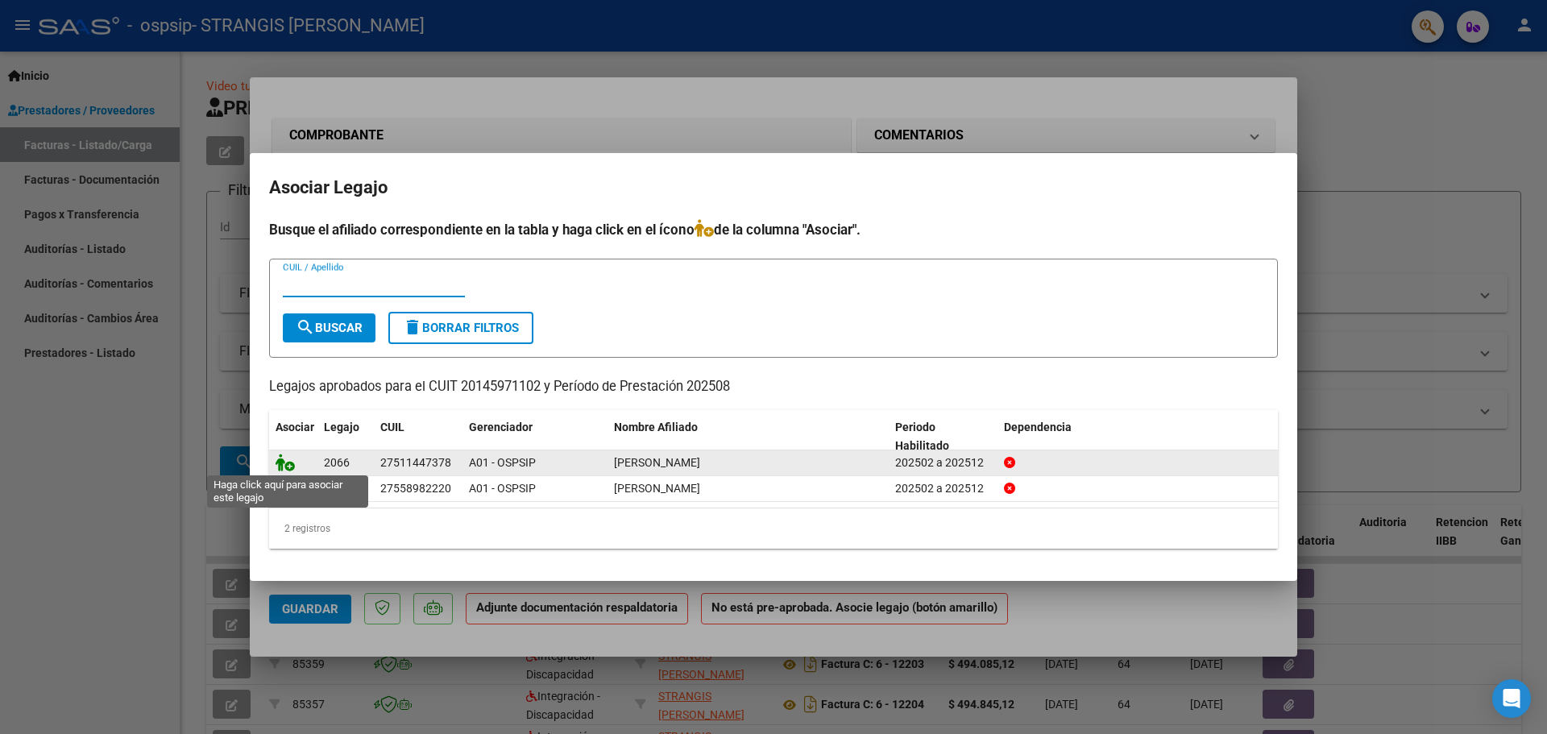
click at [290, 460] on icon at bounding box center [285, 463] width 19 height 18
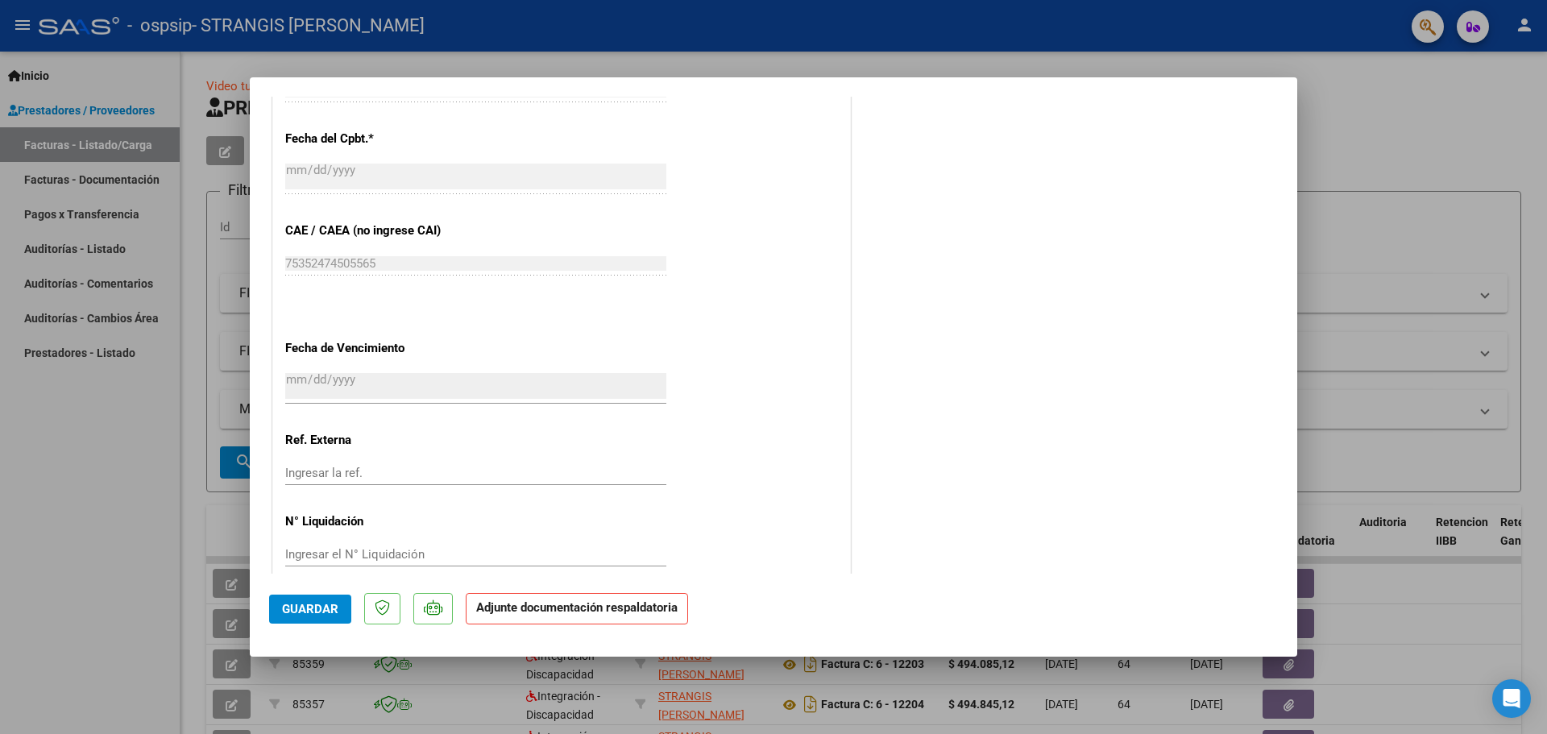
scroll to position [965, 0]
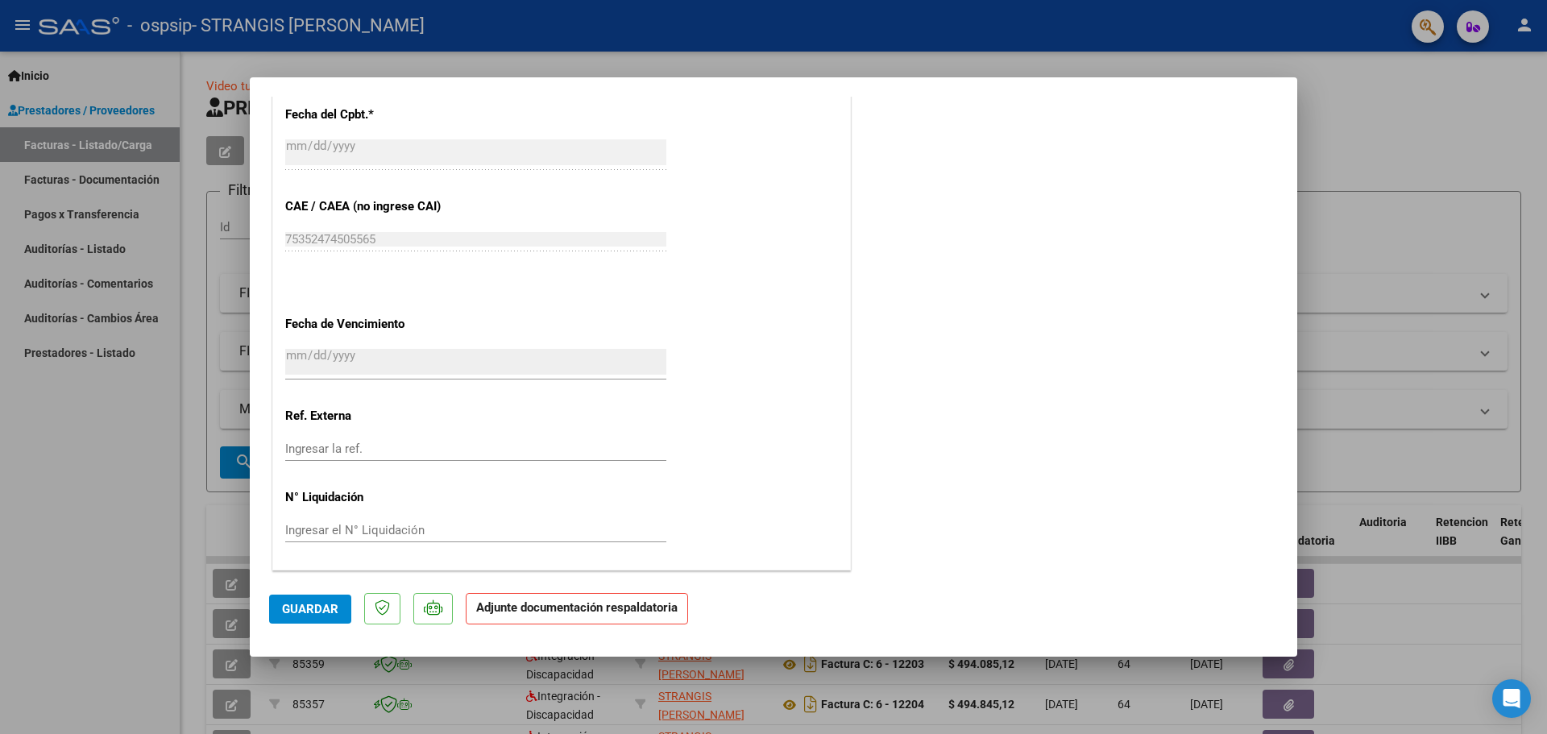
click at [636, 616] on p "Adjunte documentación respaldatoria" at bounding box center [577, 608] width 222 height 31
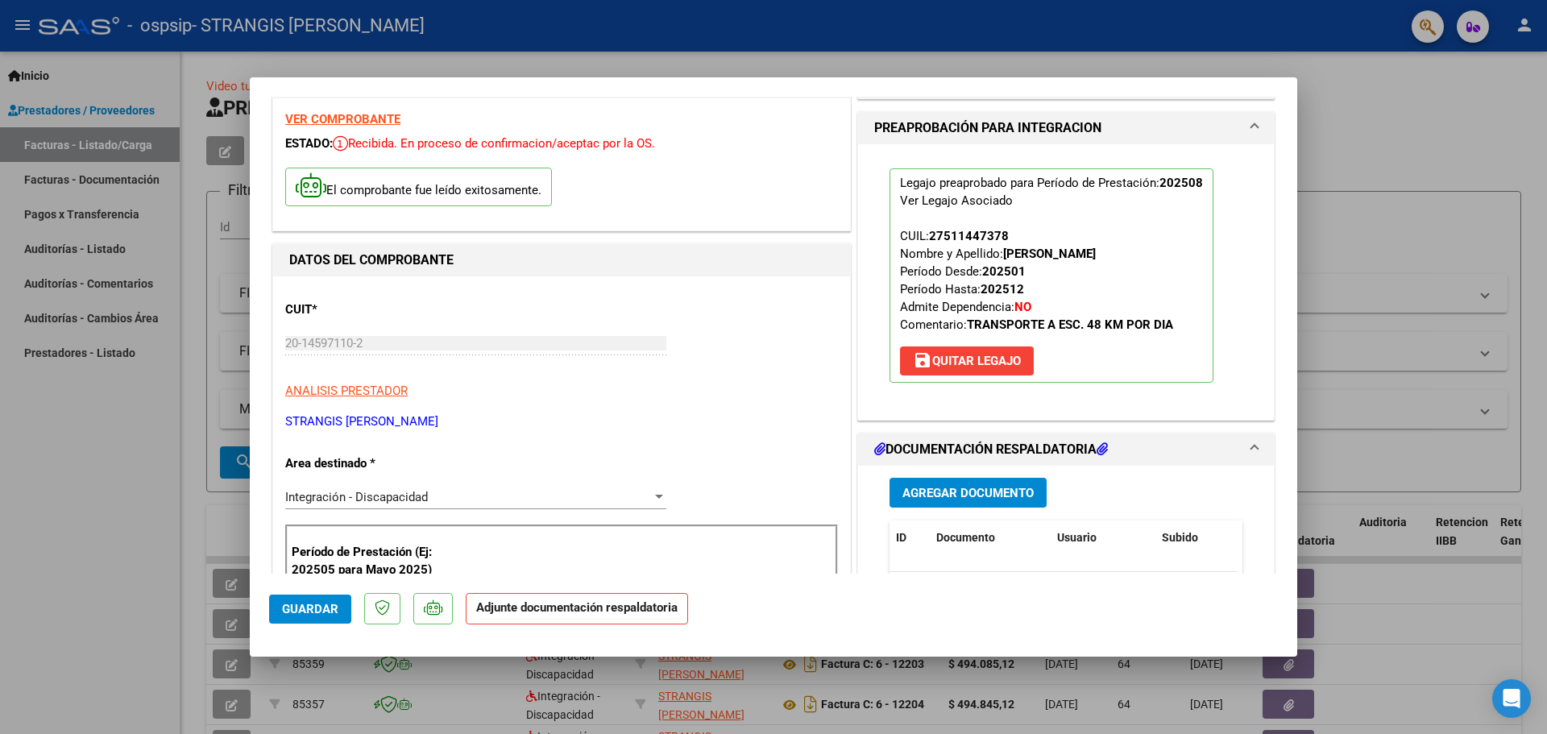
scroll to position [81, 0]
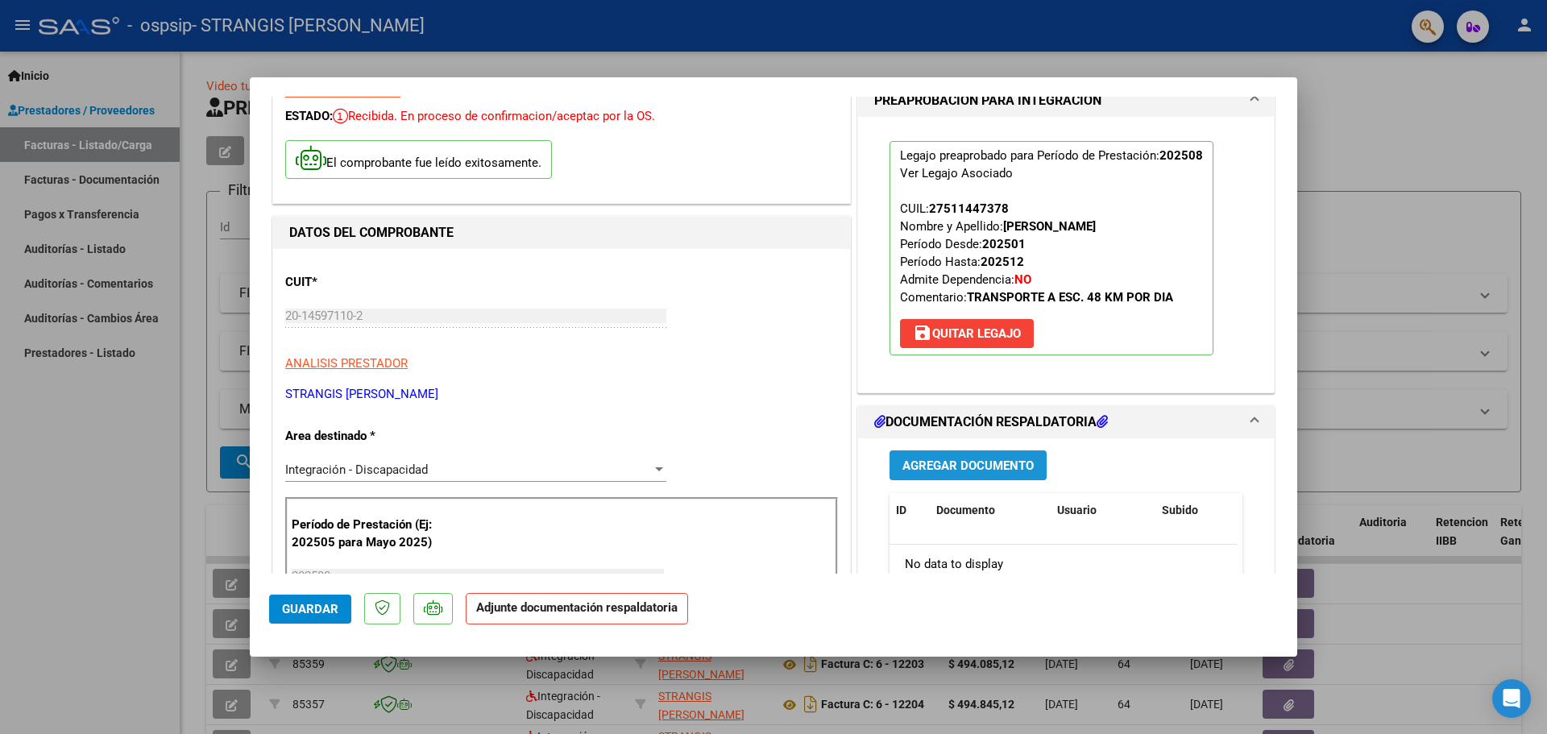
click at [968, 463] on span "Agregar Documento" at bounding box center [967, 465] width 131 height 15
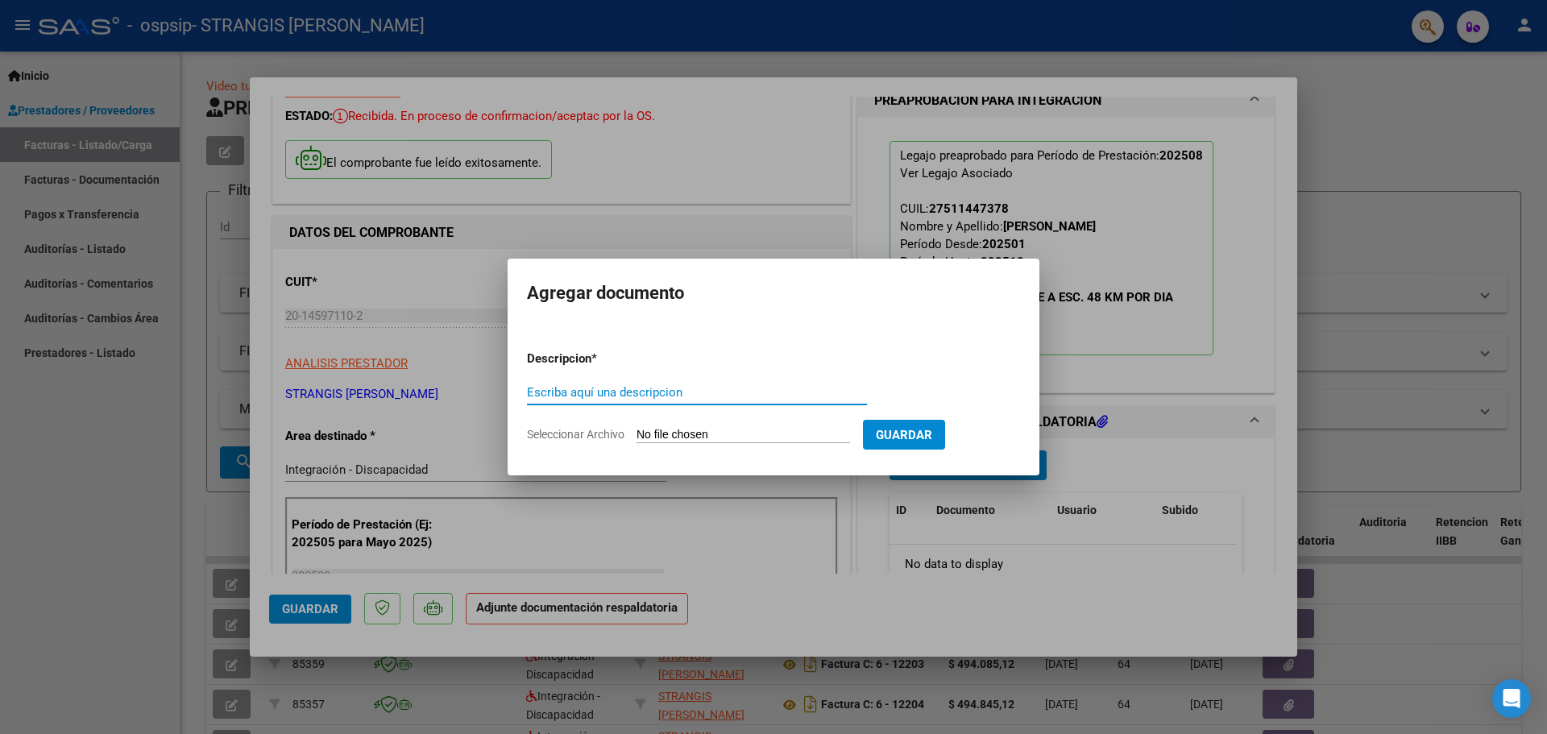
type input "p"
type input "PLANILLA"
click at [767, 437] on input "Seleccionar Archivo" at bounding box center [743, 435] width 214 height 15
type input "C:\fakepath\005.pdf"
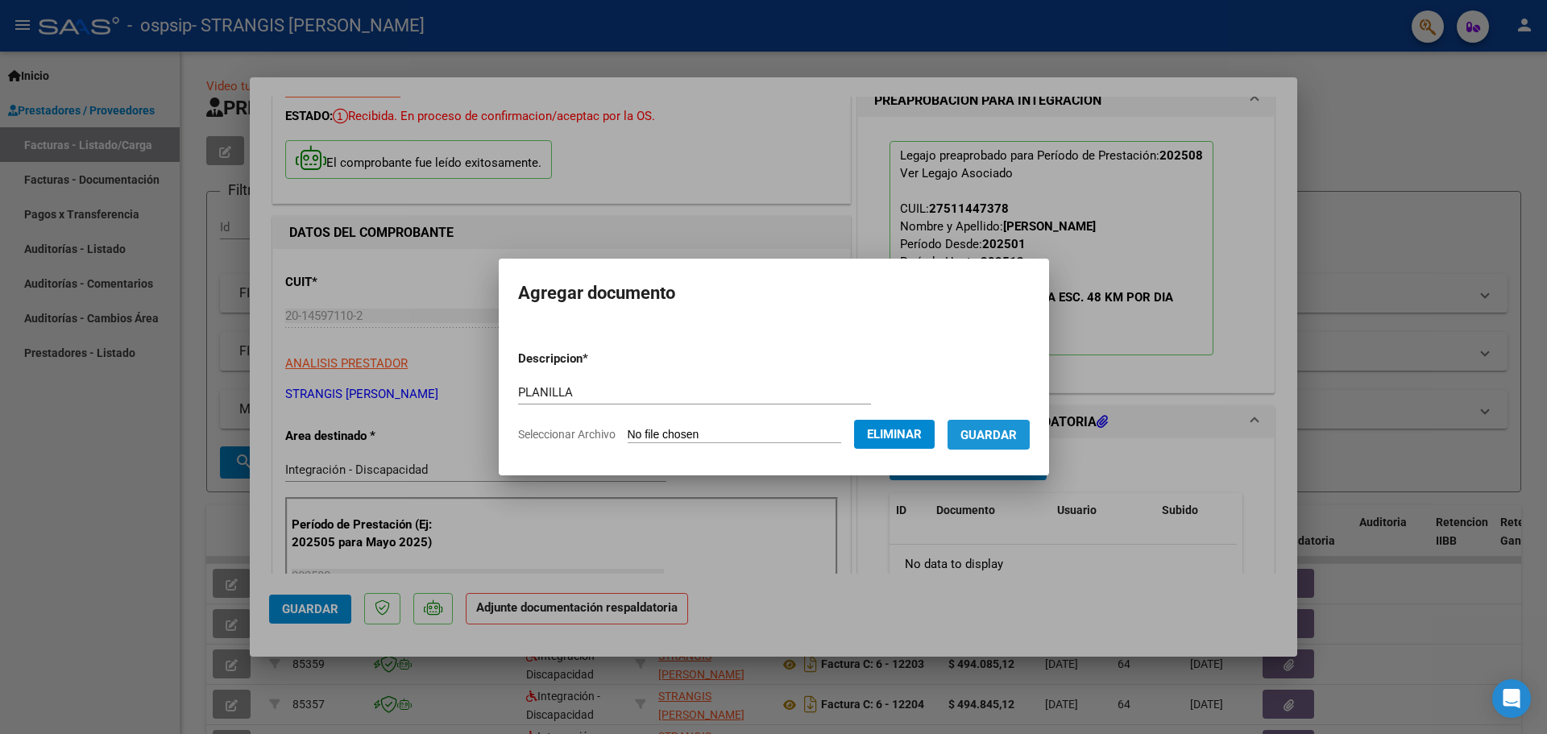
click at [1003, 437] on span "Guardar" at bounding box center [988, 435] width 56 height 15
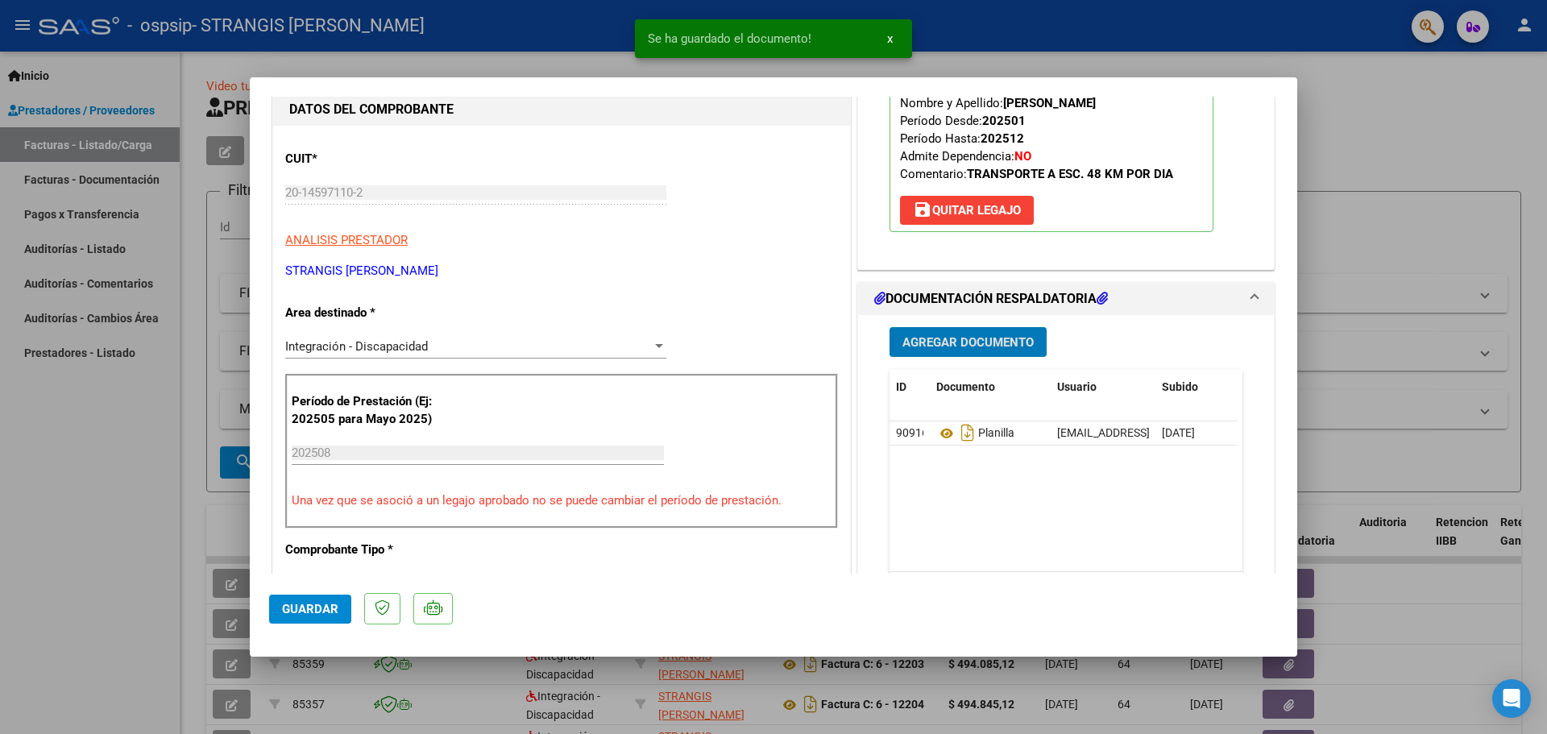
scroll to position [242, 0]
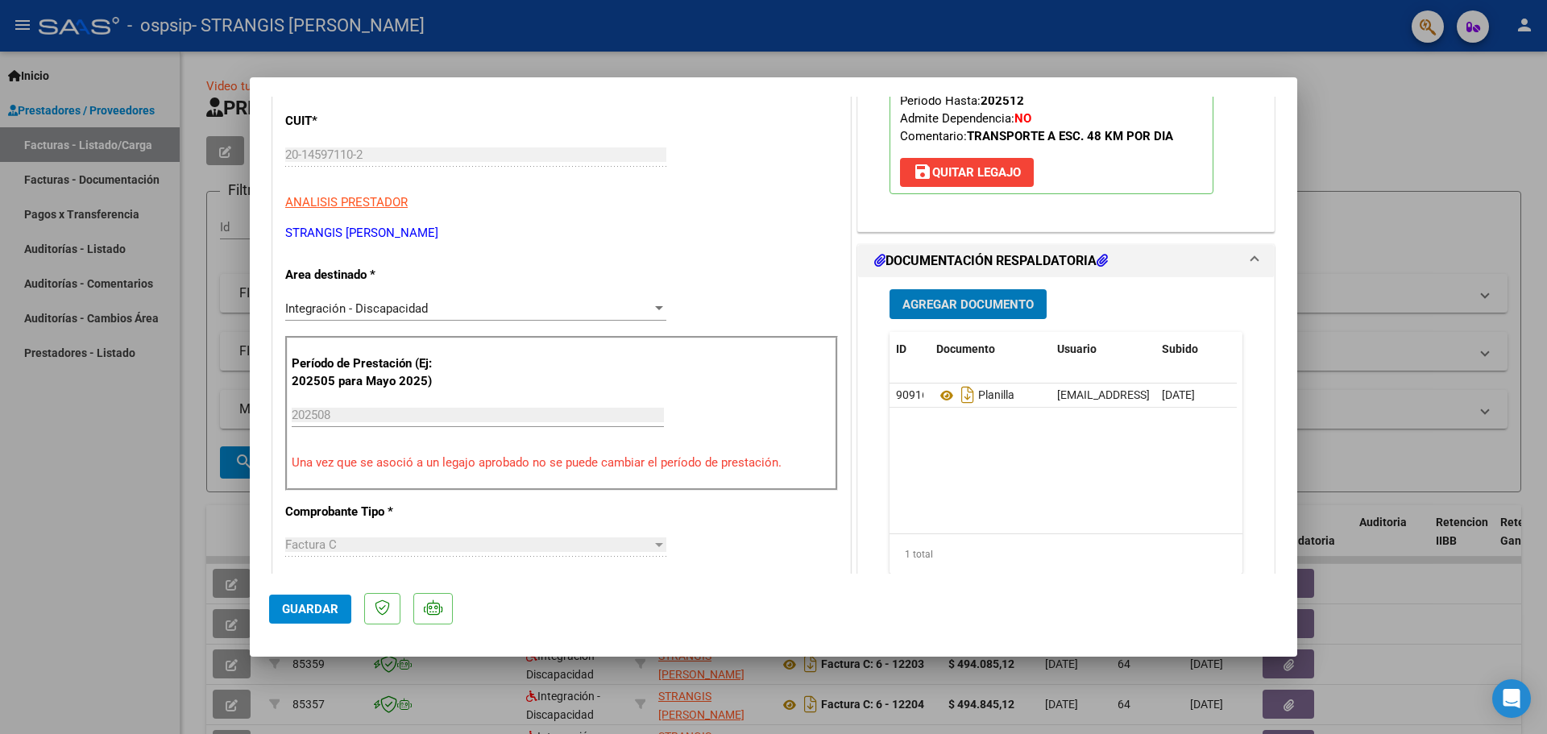
click at [962, 310] on span "Agregar Documento" at bounding box center [967, 304] width 131 height 15
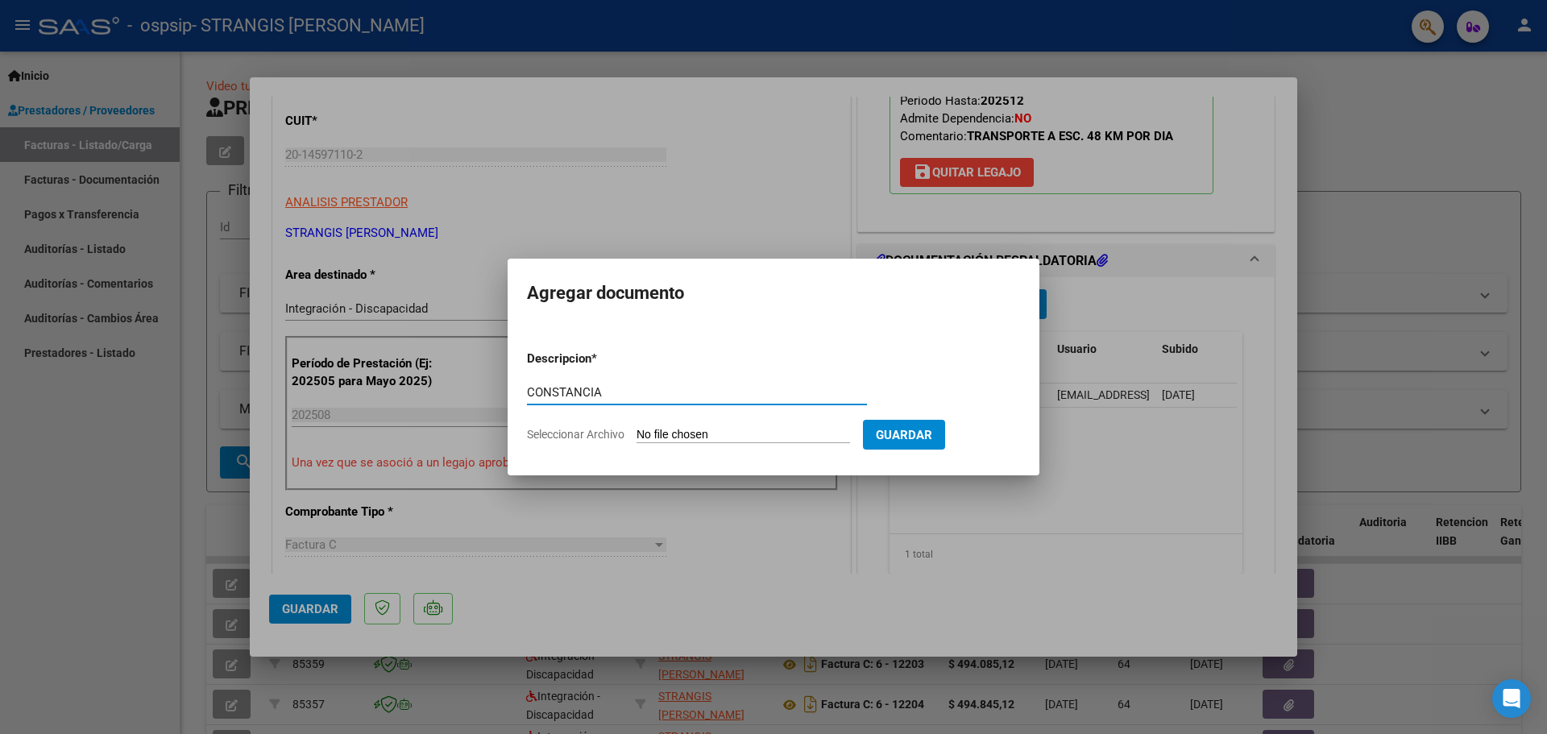
type input "CONSTANCIA"
click at [772, 433] on input "Seleccionar Archivo" at bounding box center [743, 435] width 214 height 15
type input "C:\fakepath\006.pdf"
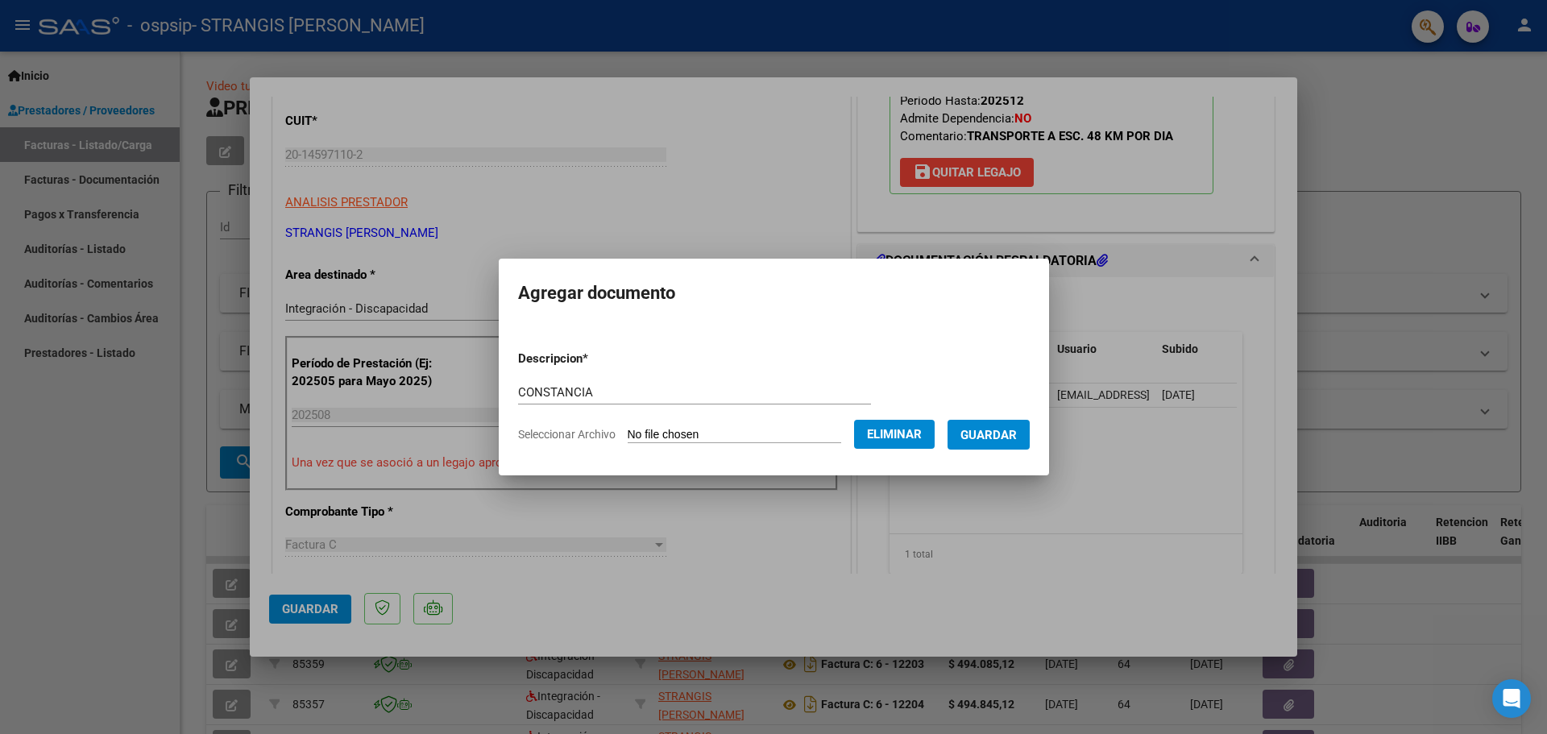
click at [1030, 430] on button "Guardar" at bounding box center [988, 435] width 82 height 30
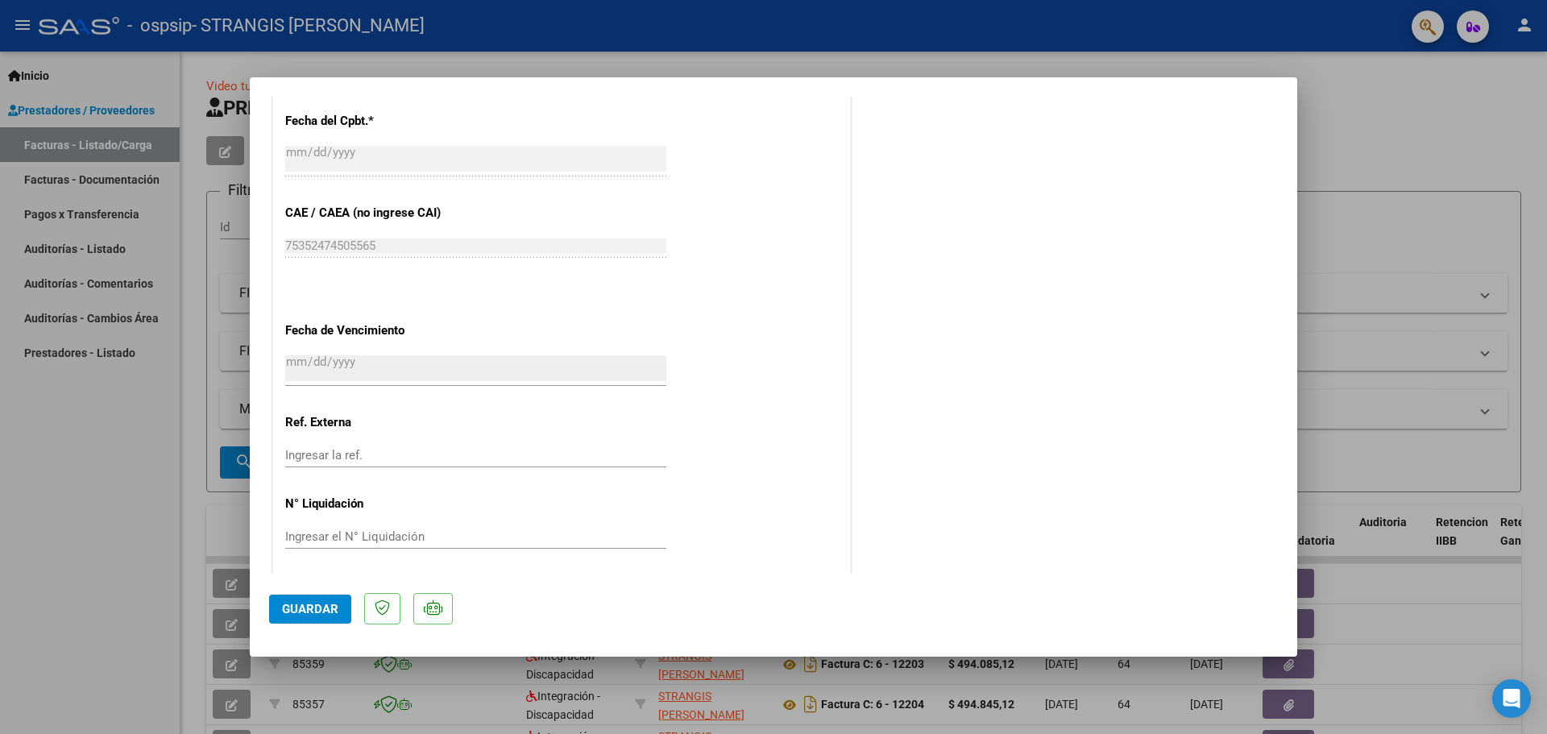
scroll to position [965, 0]
click at [313, 611] on span "Guardar" at bounding box center [310, 609] width 56 height 15
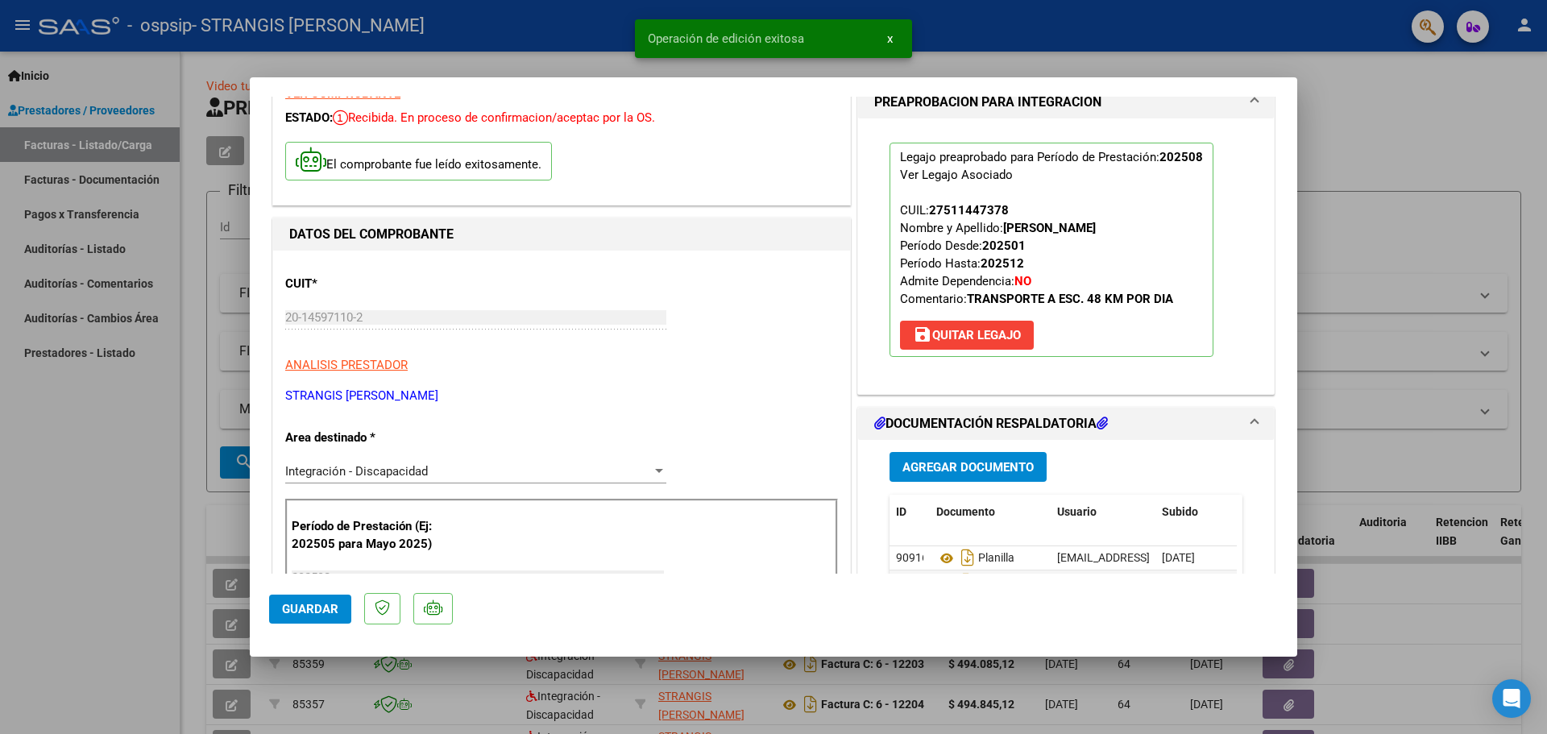
scroll to position [0, 0]
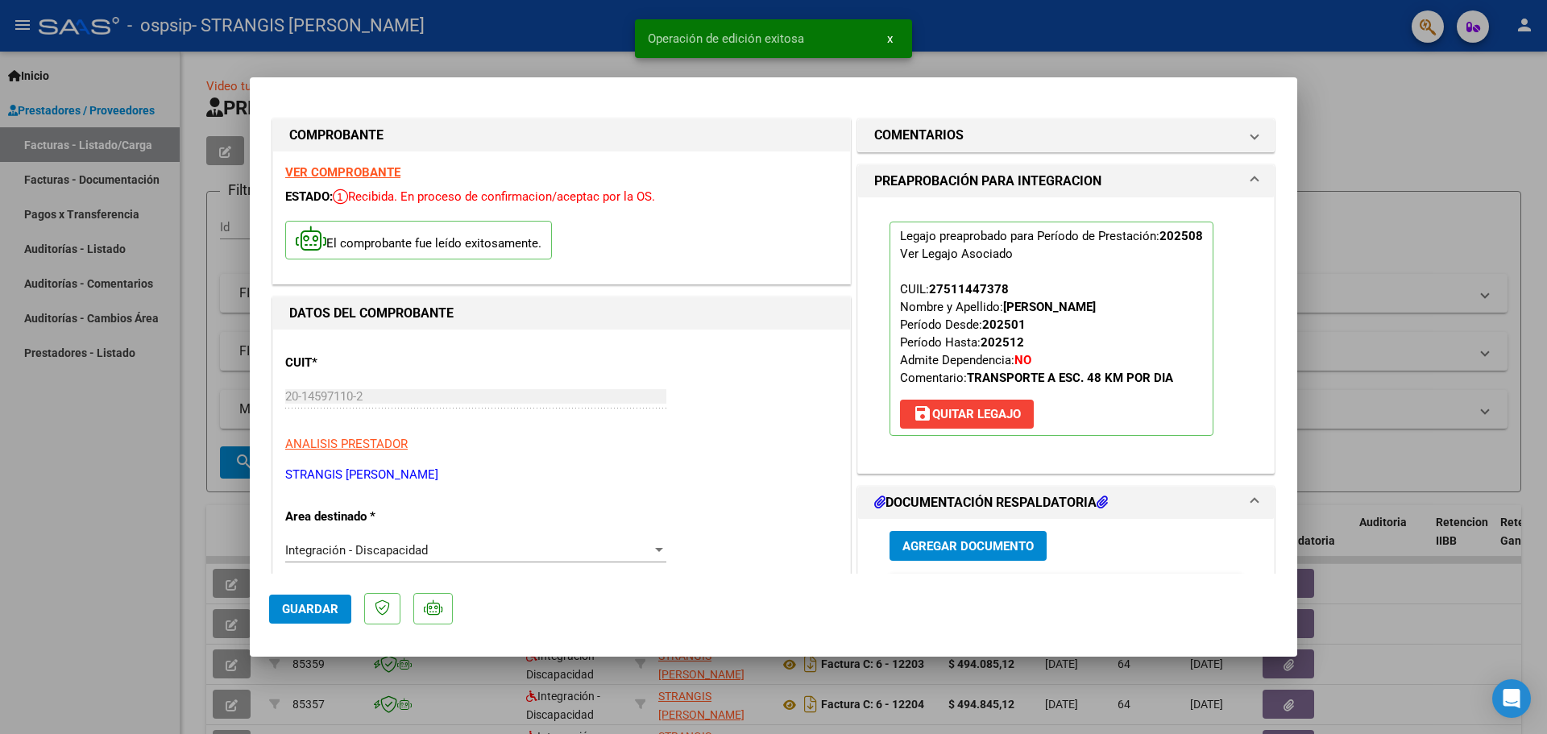
click at [1410, 118] on div at bounding box center [773, 367] width 1547 height 734
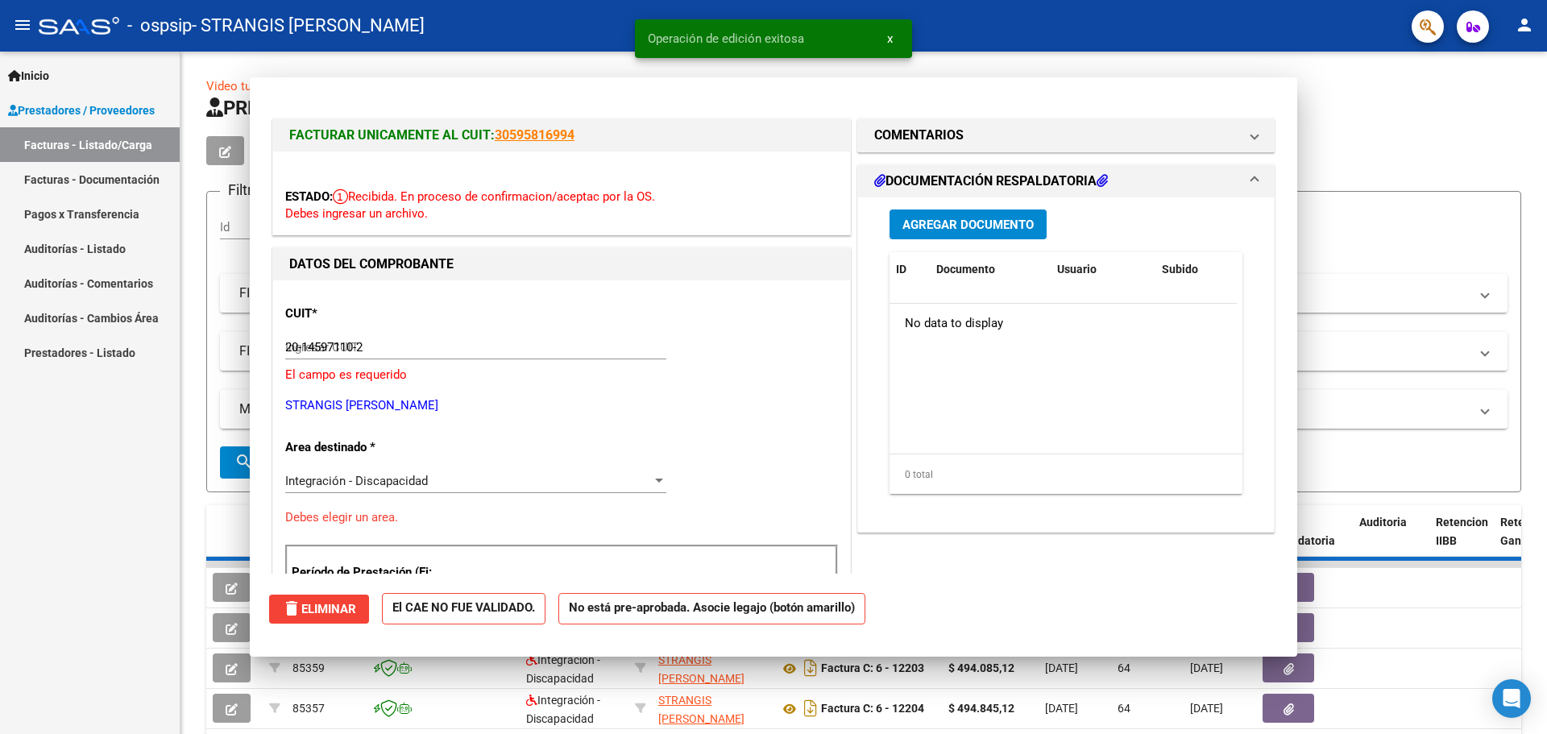
type input "$ 0,00"
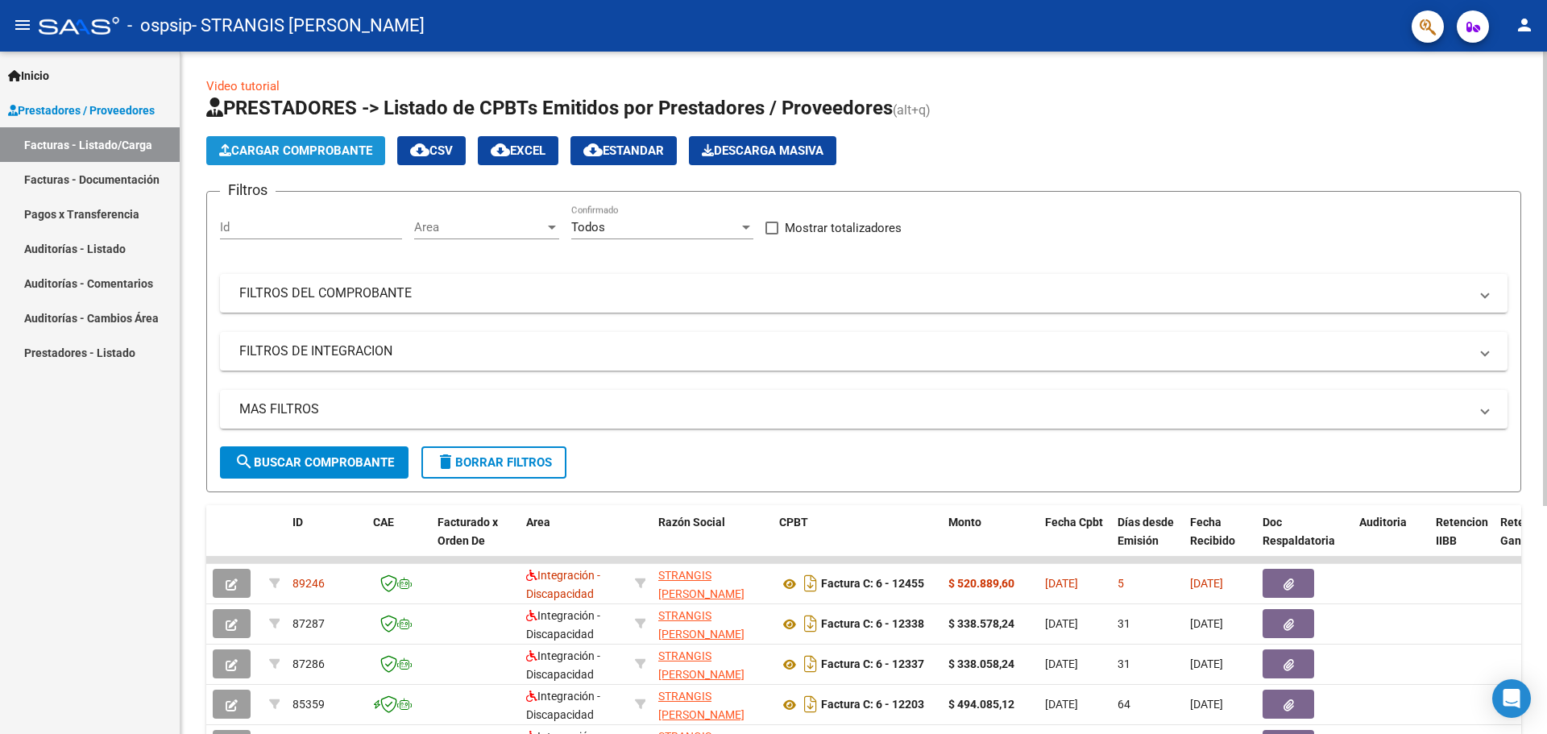
click at [285, 156] on span "Cargar Comprobante" at bounding box center [295, 150] width 153 height 15
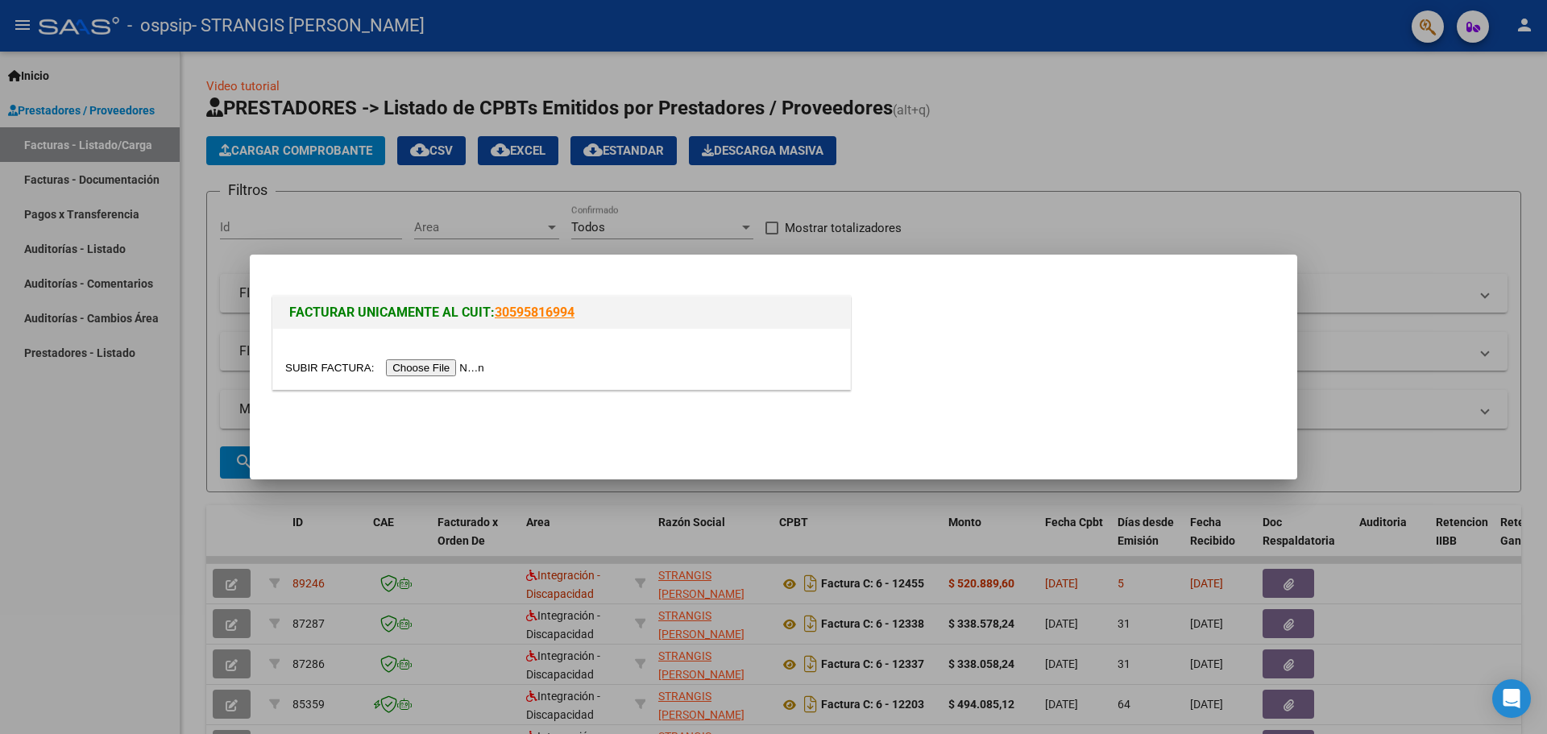
click at [462, 366] on input "file" at bounding box center [387, 367] width 204 height 17
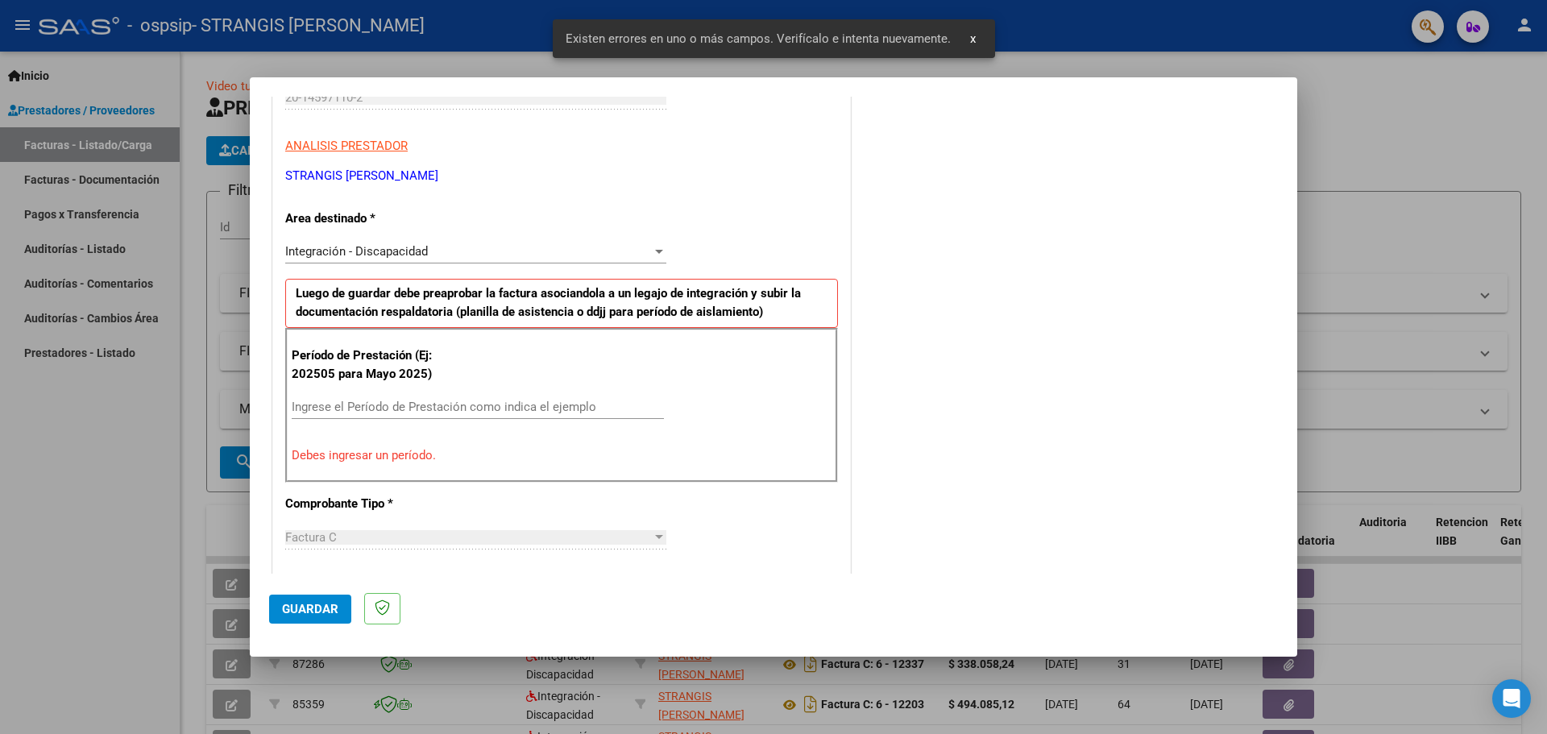
scroll to position [322, 0]
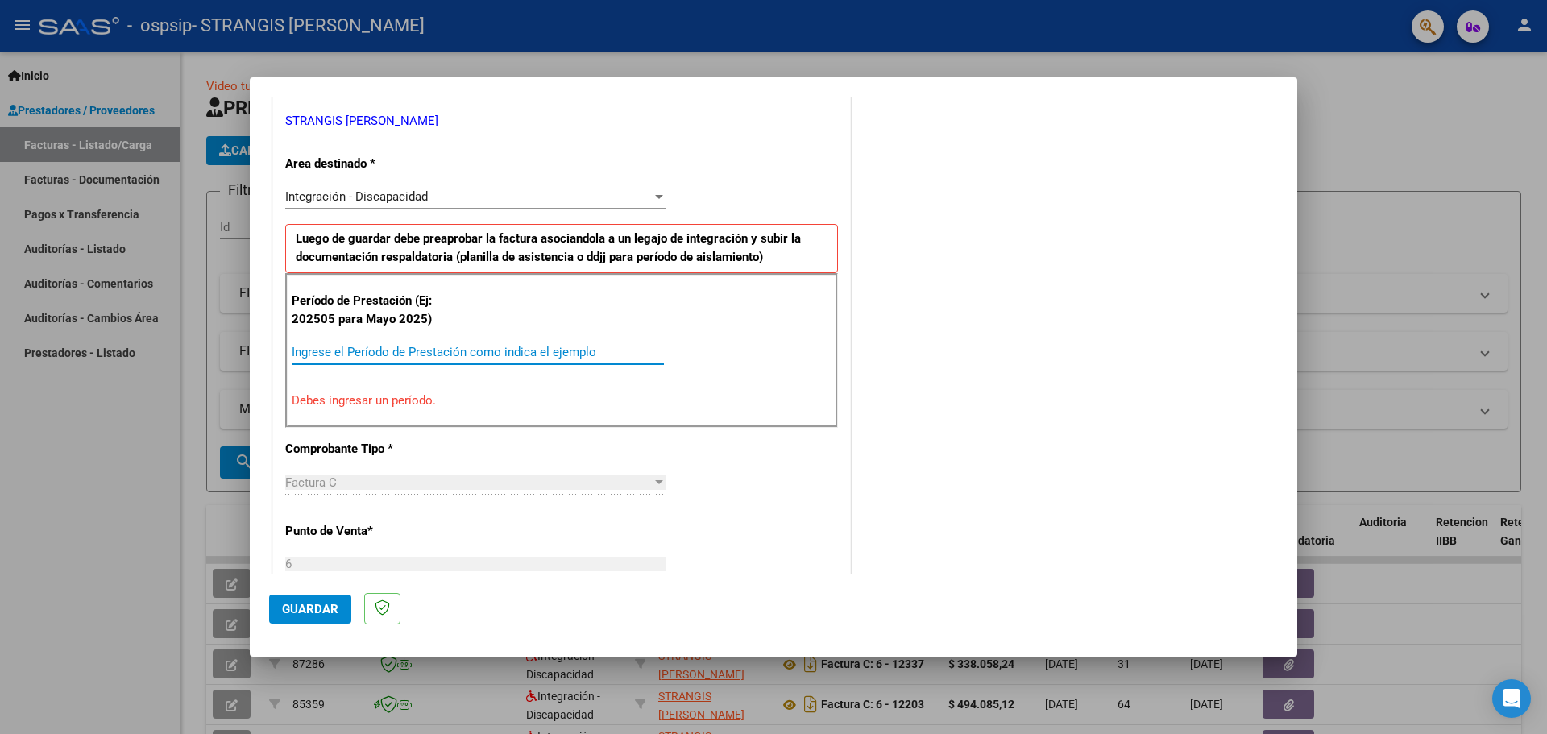
click at [487, 350] on input "Ingrese el Período de Prestación como indica el ejemplo" at bounding box center [478, 352] width 372 height 15
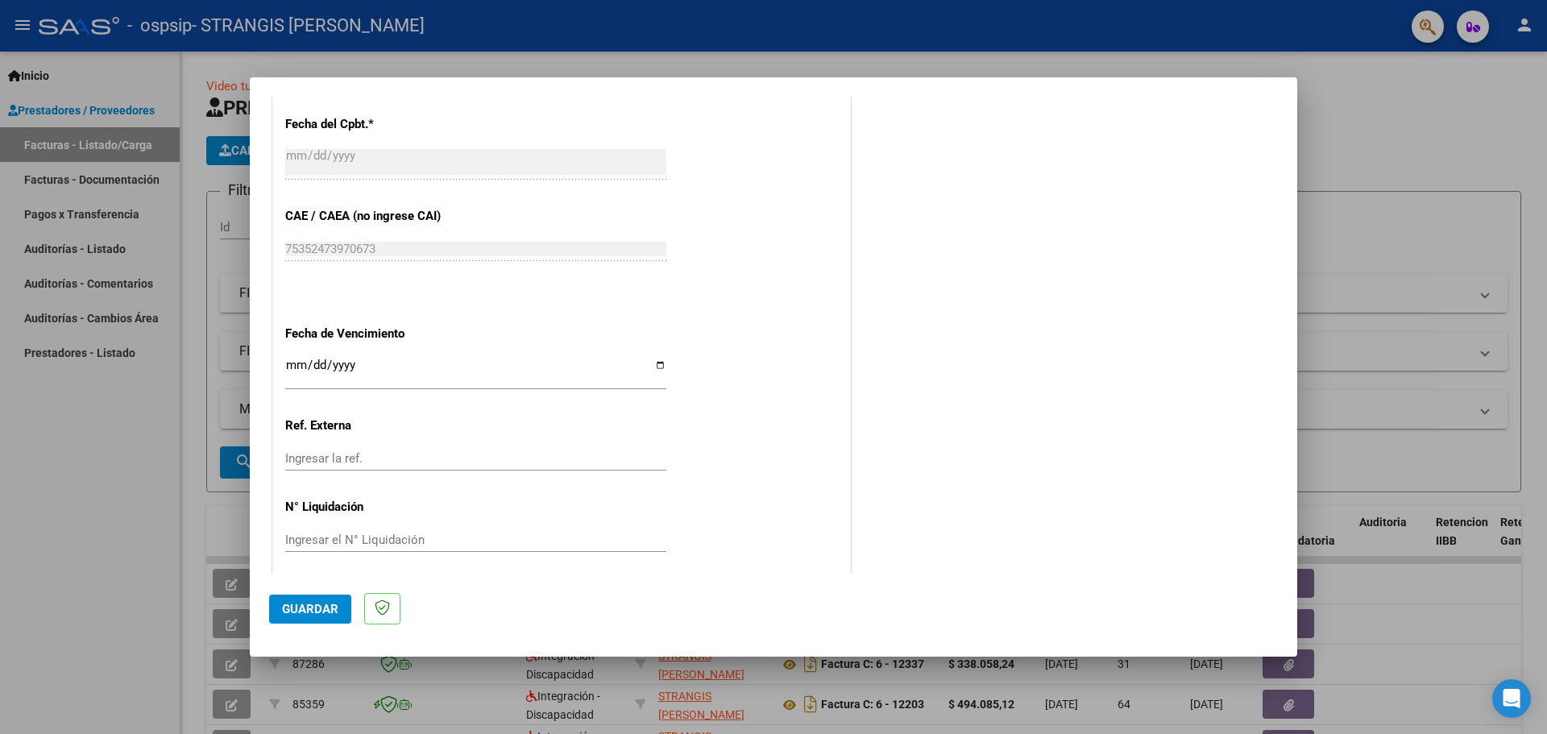
scroll to position [941, 0]
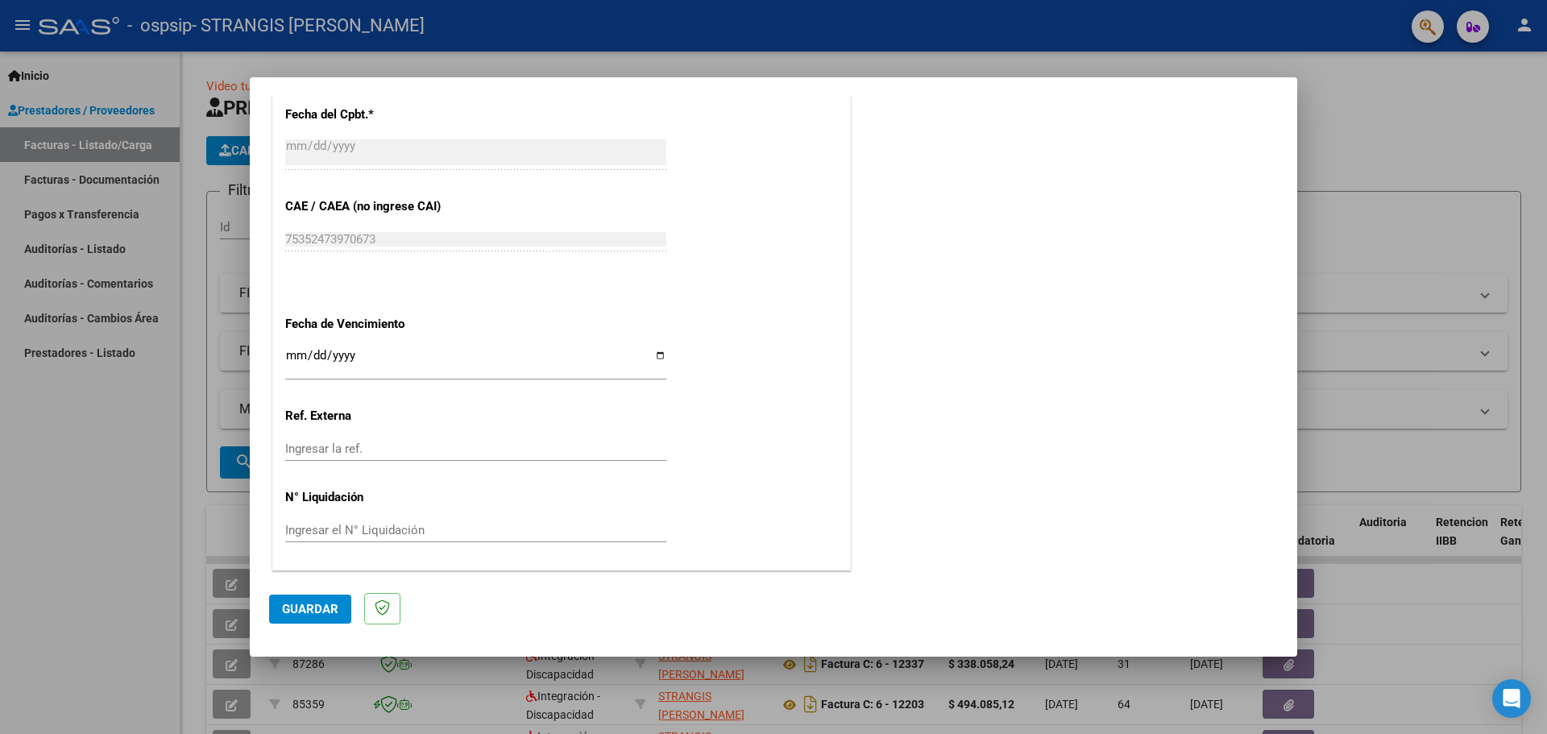
type input "202508"
click at [656, 356] on input "Ingresar la fecha" at bounding box center [475, 362] width 381 height 26
type input "[DATE]"
click at [313, 604] on span "Guardar" at bounding box center [310, 609] width 56 height 15
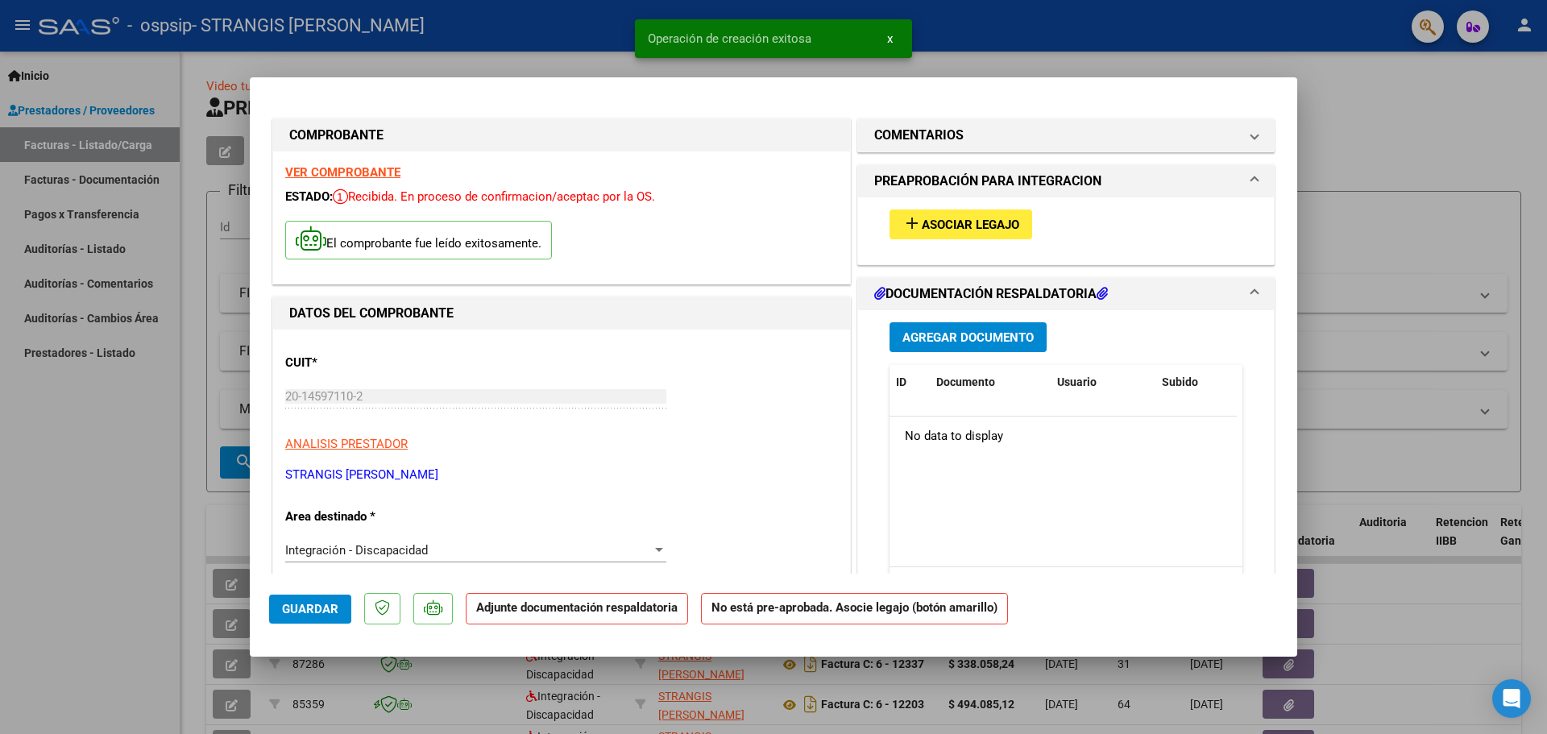
click at [947, 225] on span "Asociar Legajo" at bounding box center [970, 225] width 97 height 15
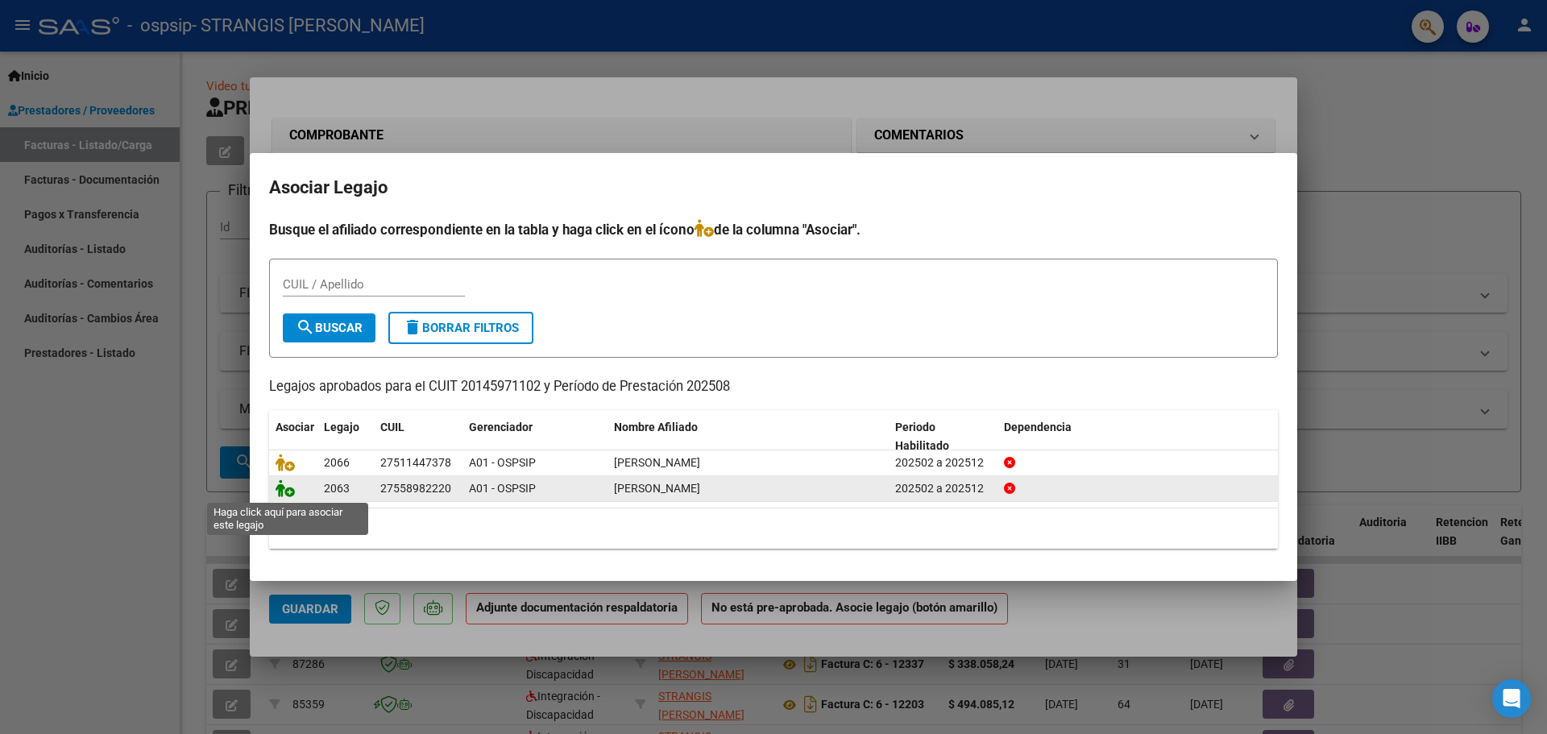
click at [287, 488] on icon at bounding box center [285, 488] width 19 height 18
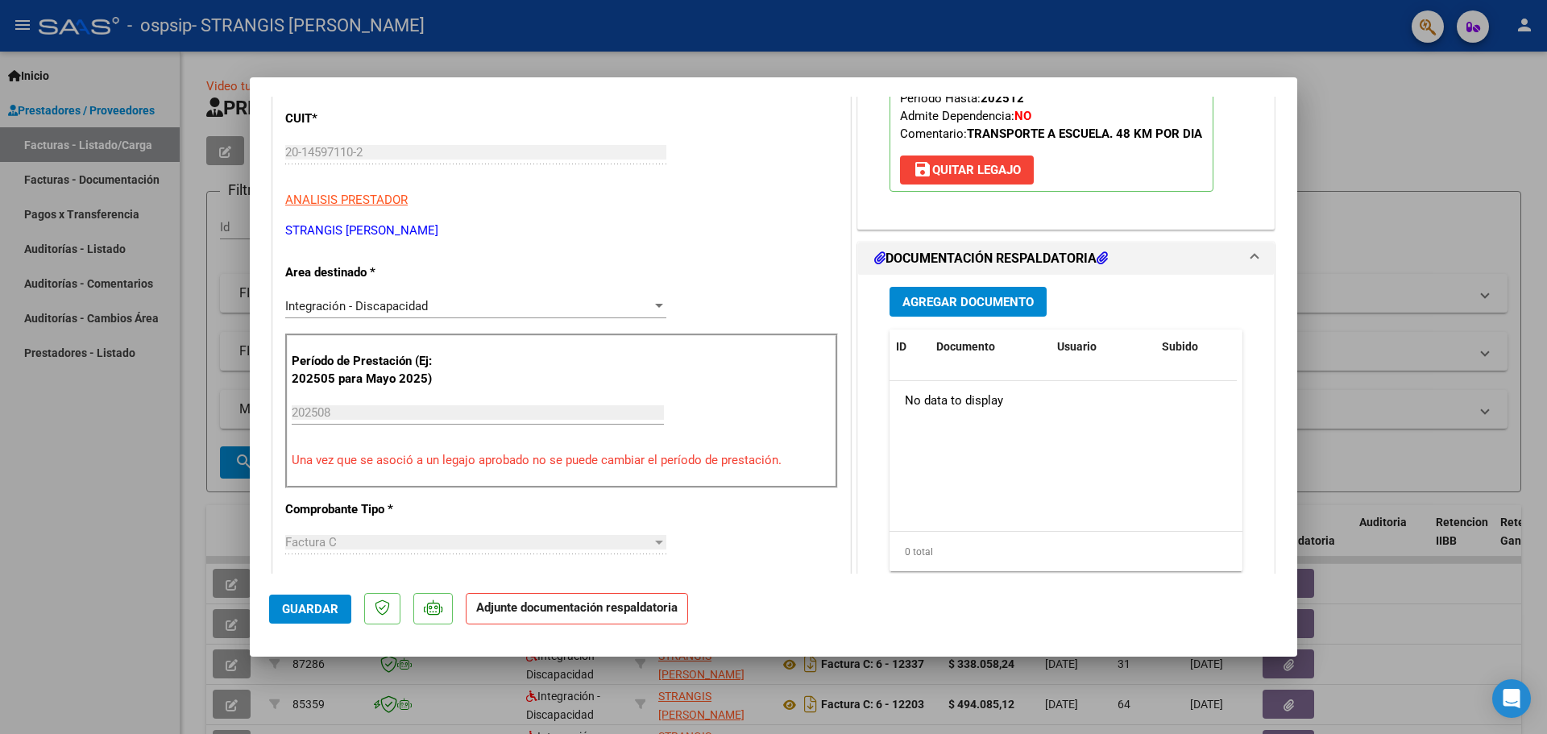
scroll to position [240, 0]
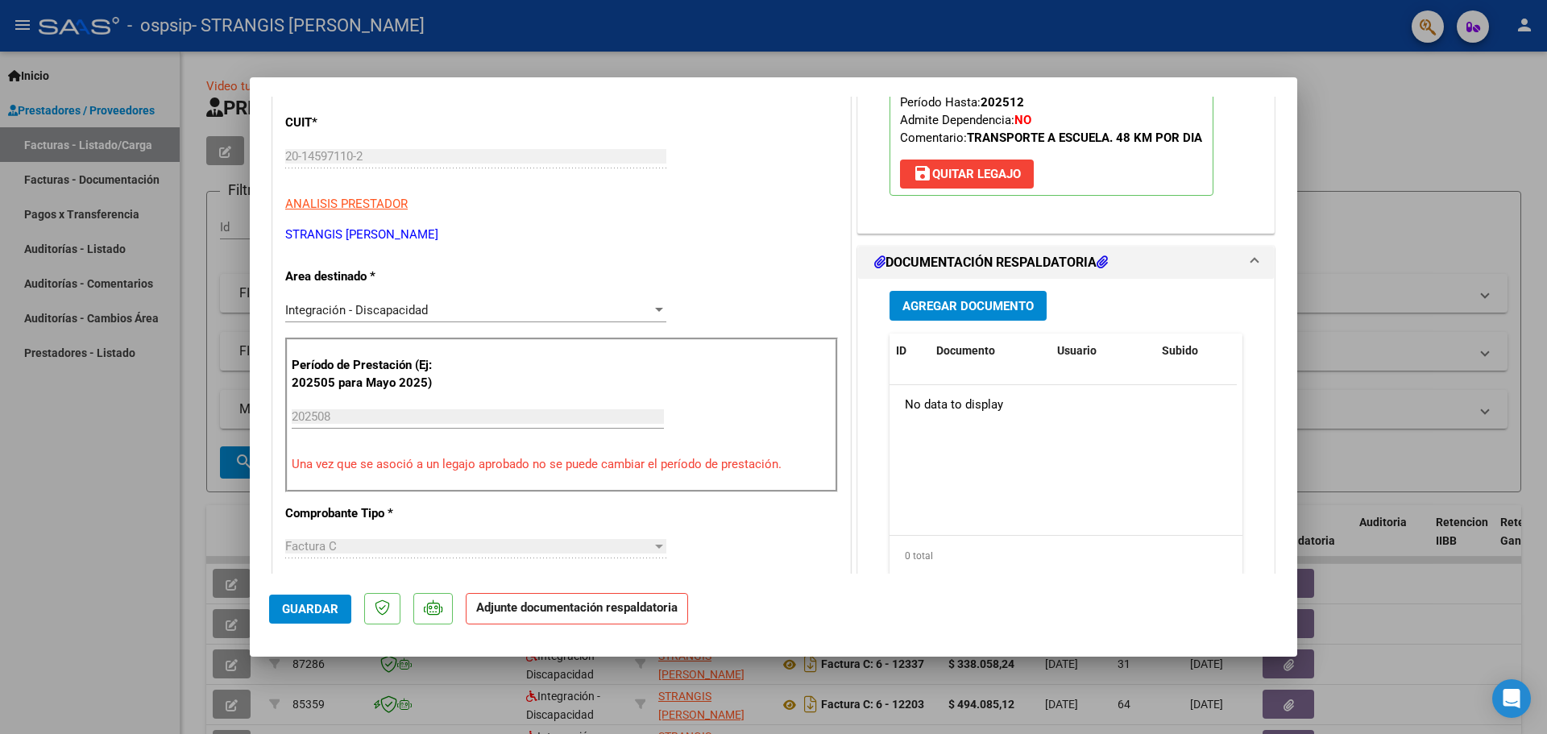
click at [972, 296] on button "Agregar Documento" at bounding box center [967, 306] width 157 height 30
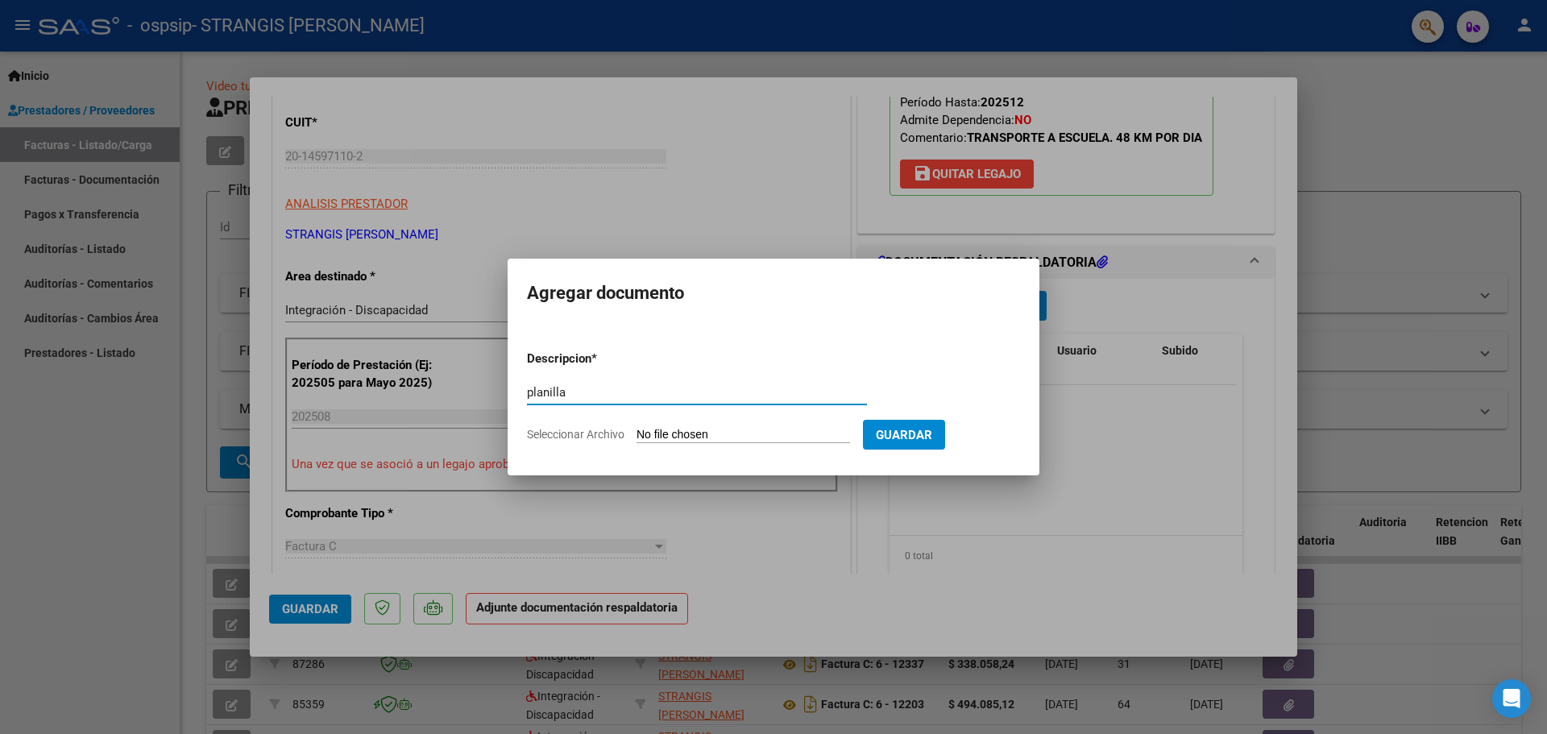
type input "planilla"
click at [711, 431] on input "Seleccionar Archivo" at bounding box center [743, 435] width 214 height 15
type input "C:\fakepath\007.pdf"
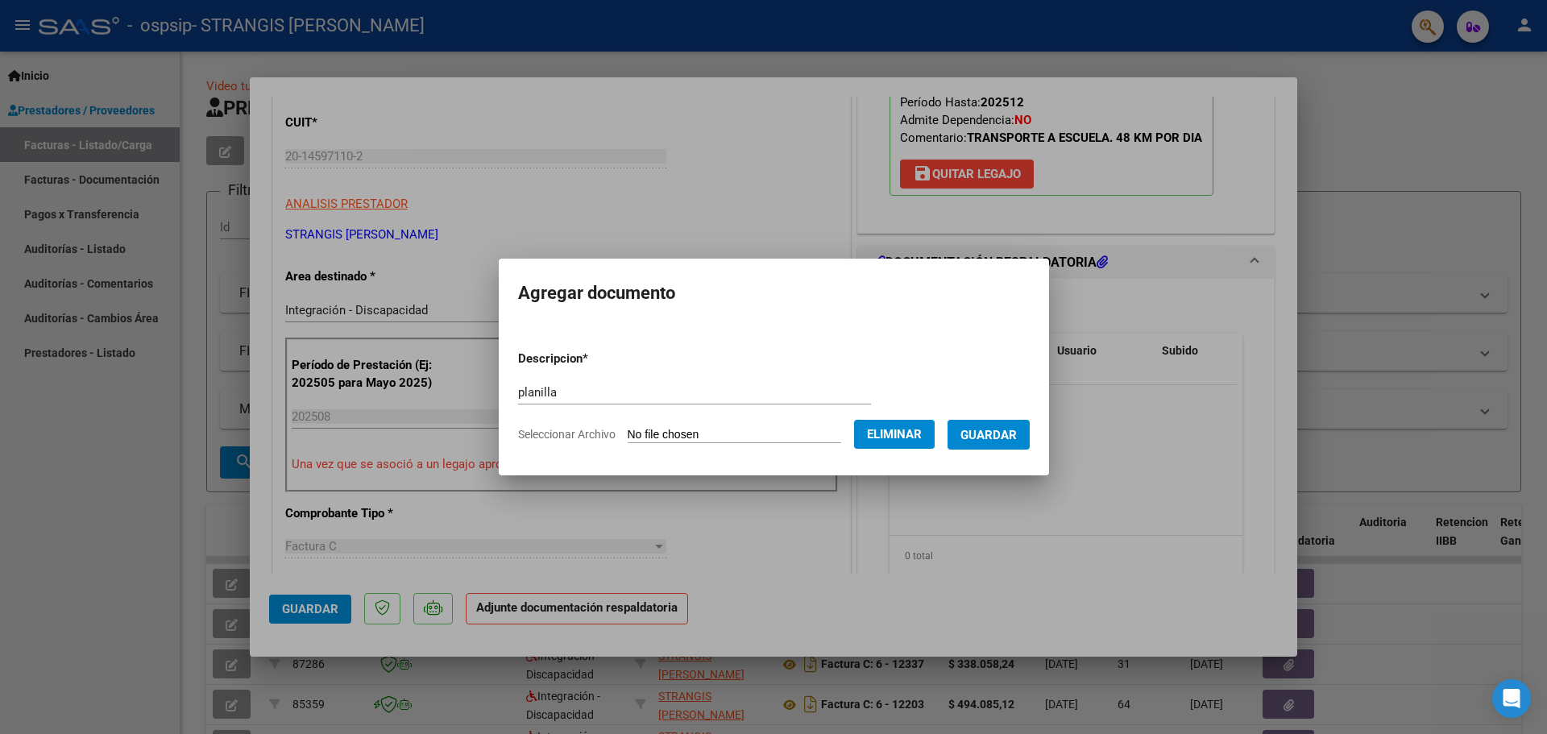
click at [987, 440] on span "Guardar" at bounding box center [988, 435] width 56 height 15
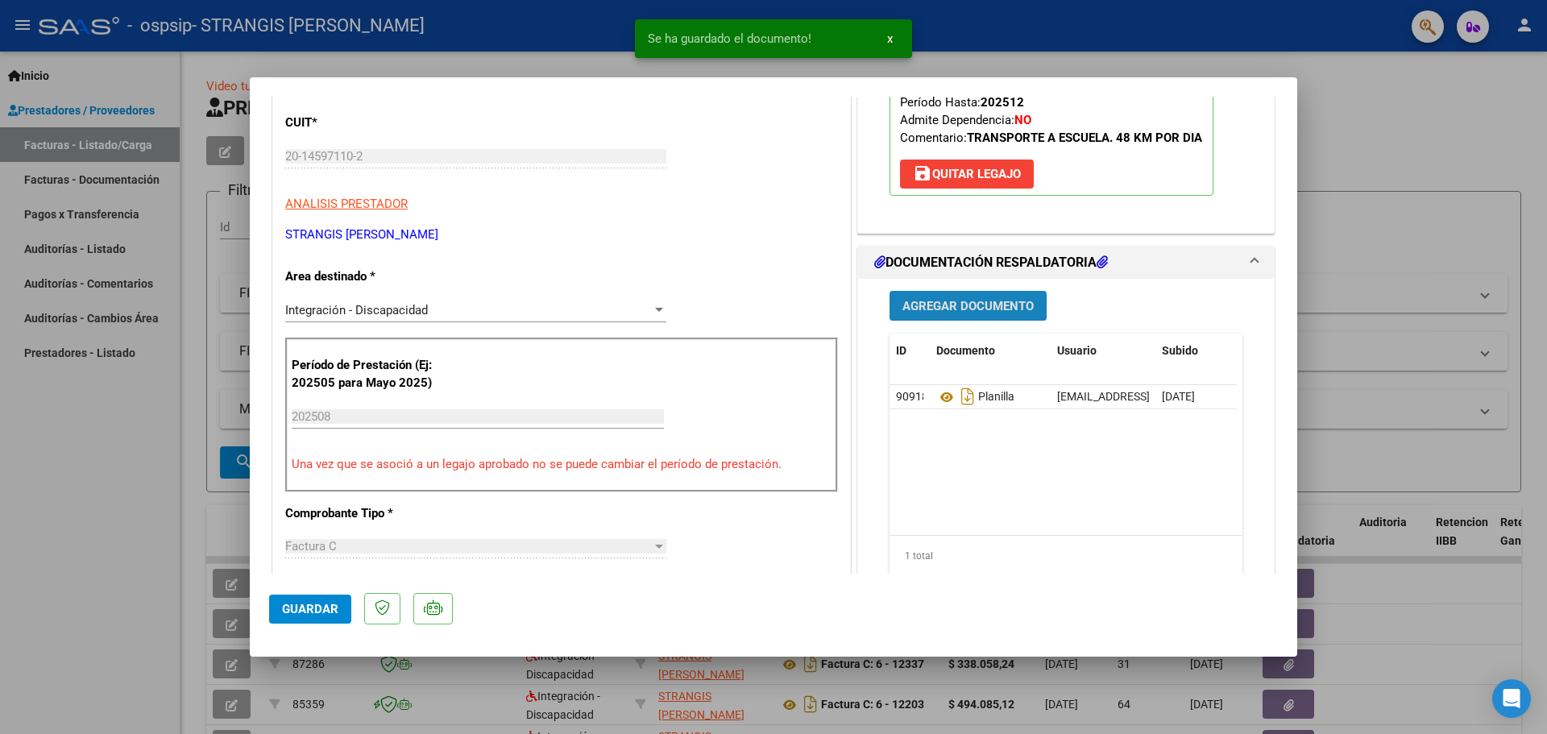
click at [974, 301] on span "Agregar Documento" at bounding box center [967, 306] width 131 height 15
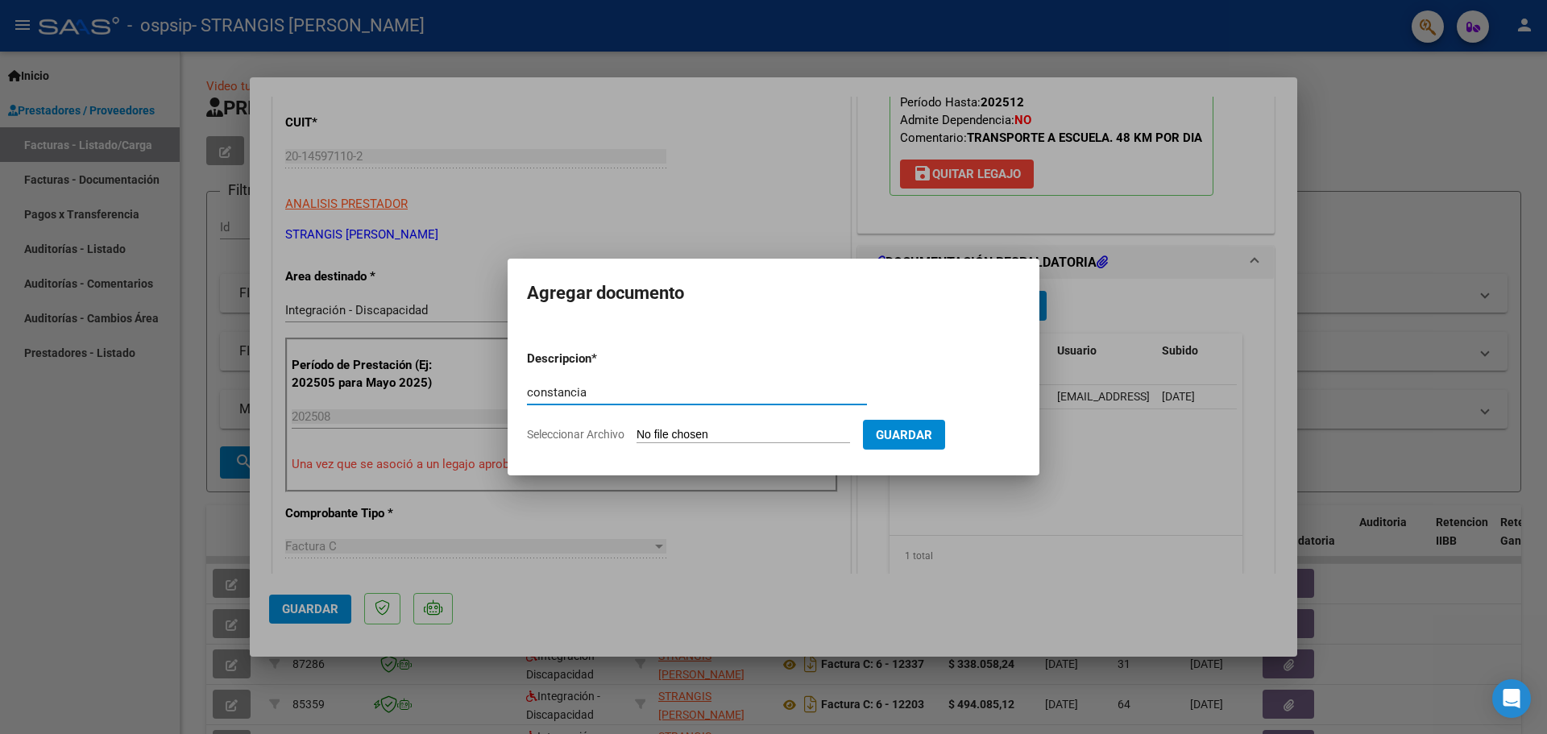
type input "constancia"
click at [735, 444] on form "Descripcion * constancia Escriba aquí una descripcion Seleccionar Archivo Guard…" at bounding box center [773, 397] width 493 height 118
click at [772, 437] on input "Seleccionar Archivo" at bounding box center [743, 435] width 214 height 15
type input "C:\fakepath\008.pdf"
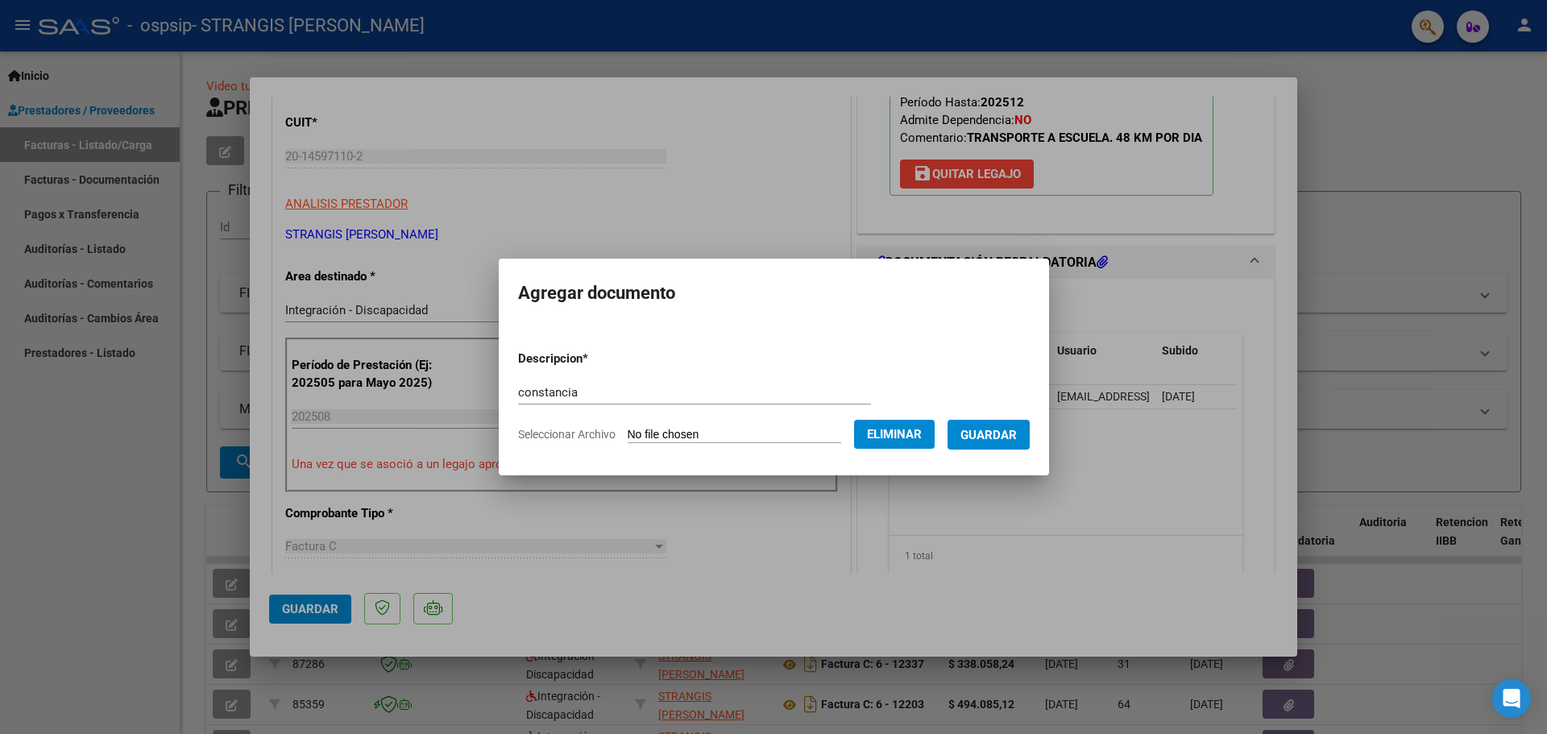
click at [1025, 443] on button "Guardar" at bounding box center [988, 435] width 82 height 30
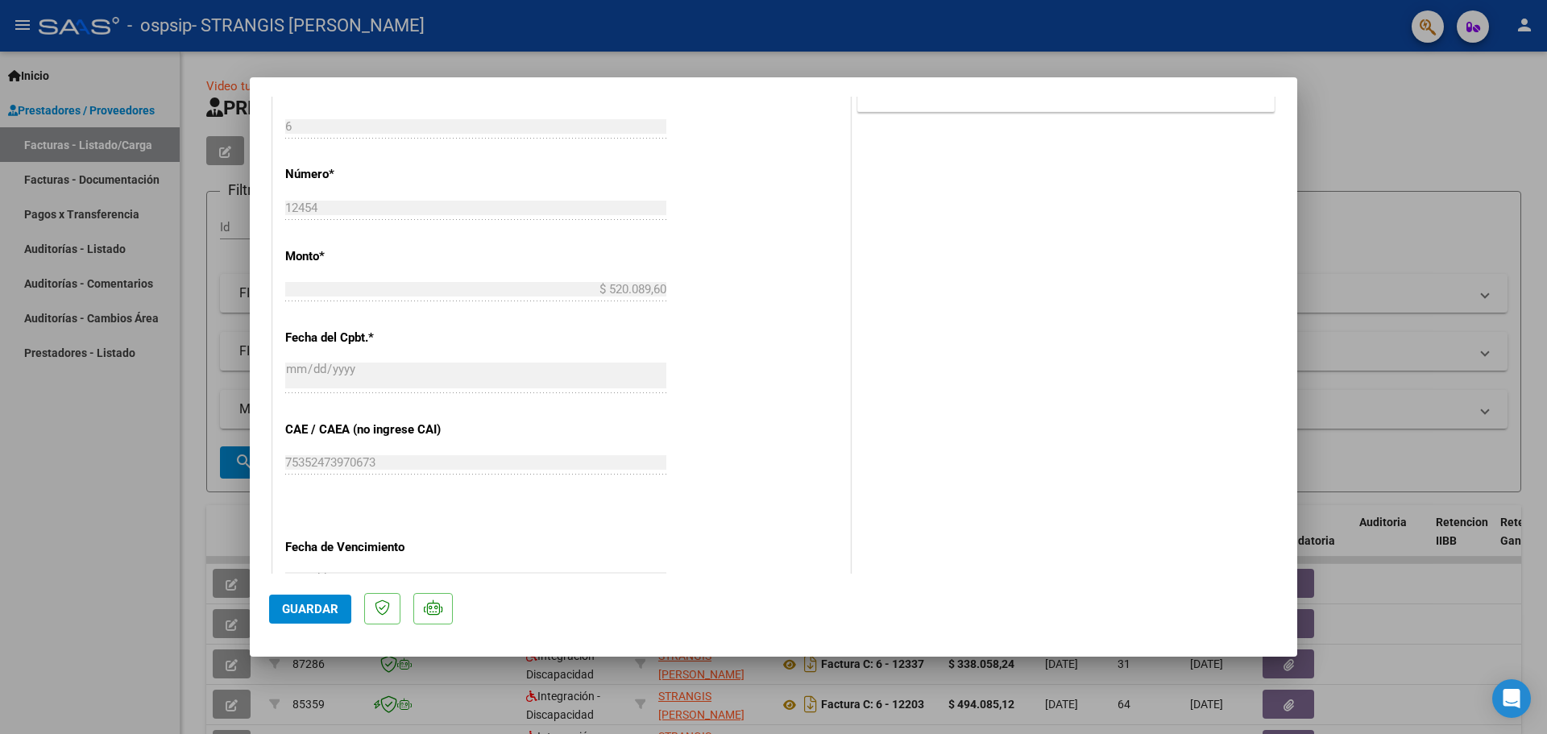
scroll to position [965, 0]
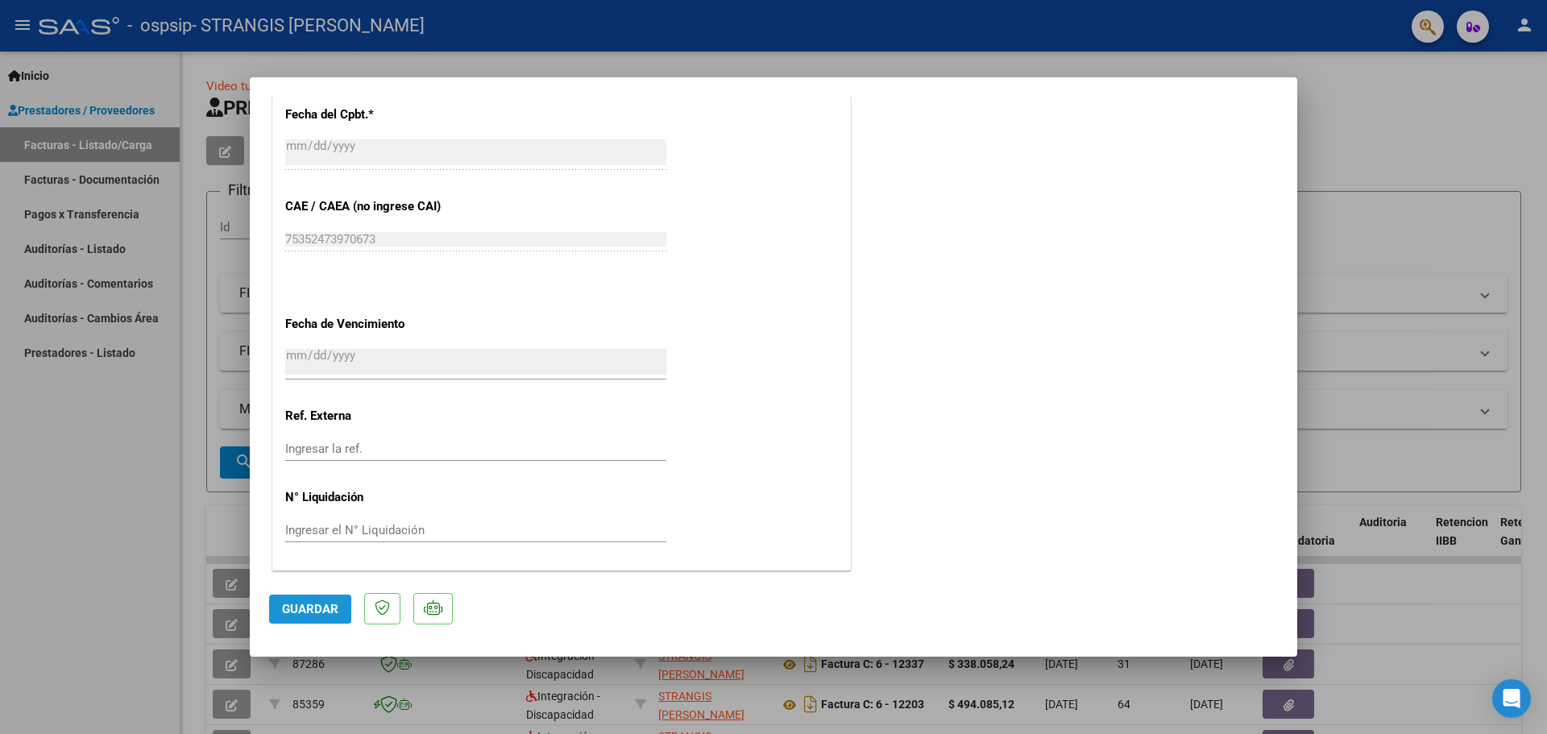
click at [317, 610] on span "Guardar" at bounding box center [310, 609] width 56 height 15
